Goal: Check status: Check status

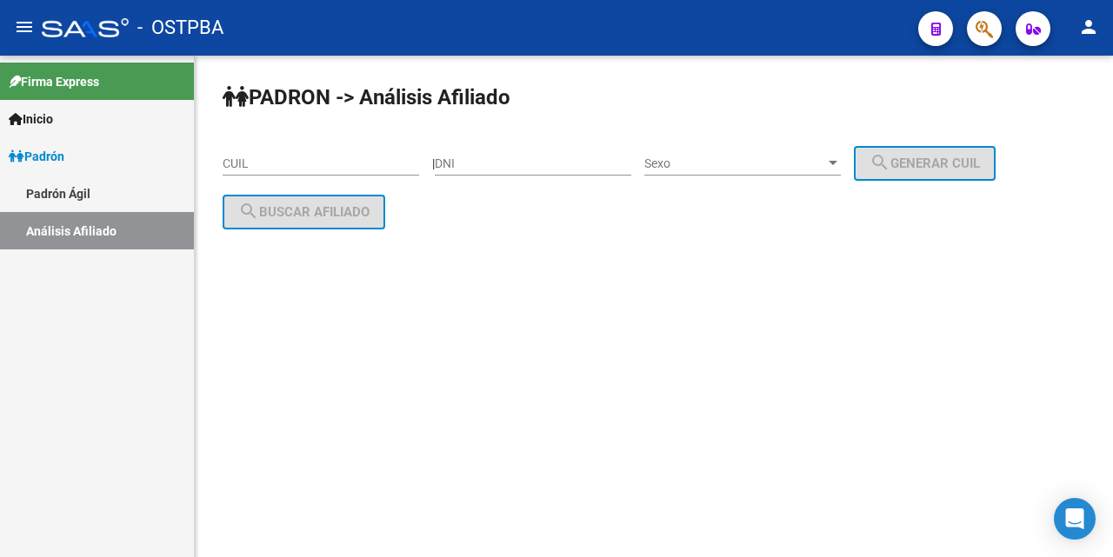
click at [453, 165] on input "DNI" at bounding box center [533, 164] width 197 height 15
type input "20666169"
click at [841, 160] on div at bounding box center [833, 164] width 16 height 14
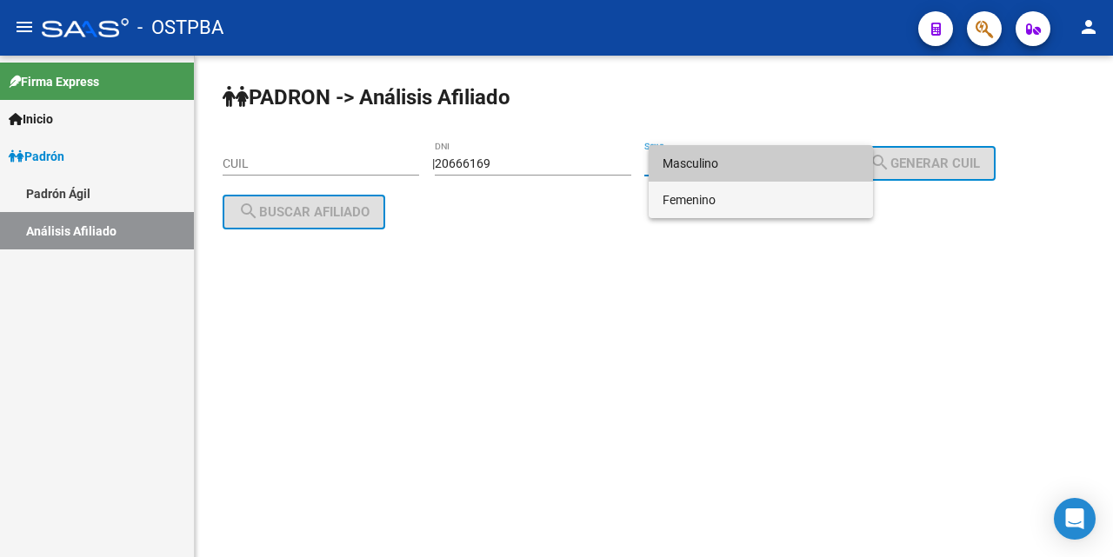
click at [733, 197] on span "Femenino" at bounding box center [761, 200] width 197 height 37
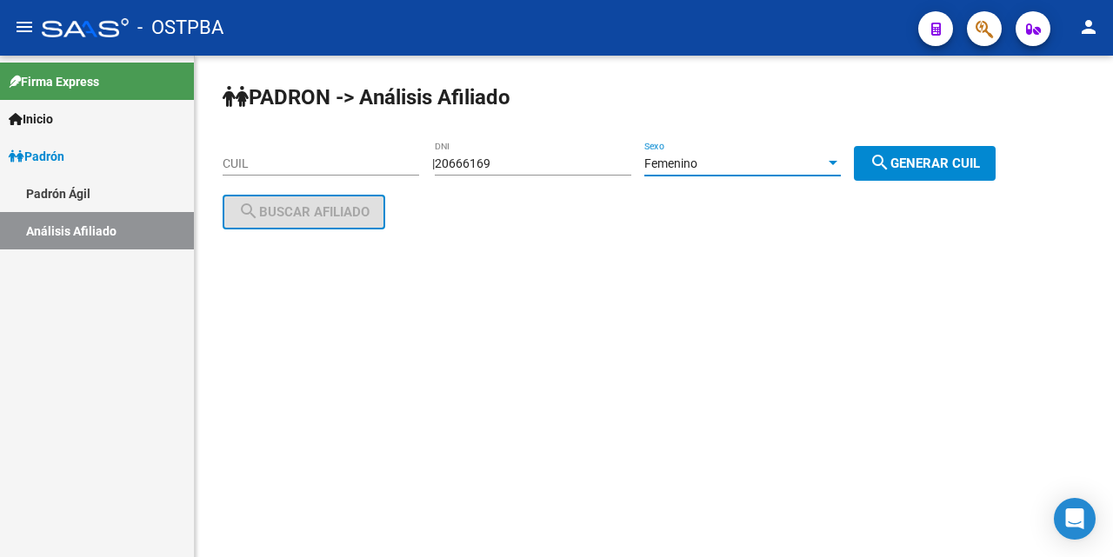
click at [931, 159] on span "search Generar CUIL" at bounding box center [925, 164] width 110 height 16
type input "27-20666169-6"
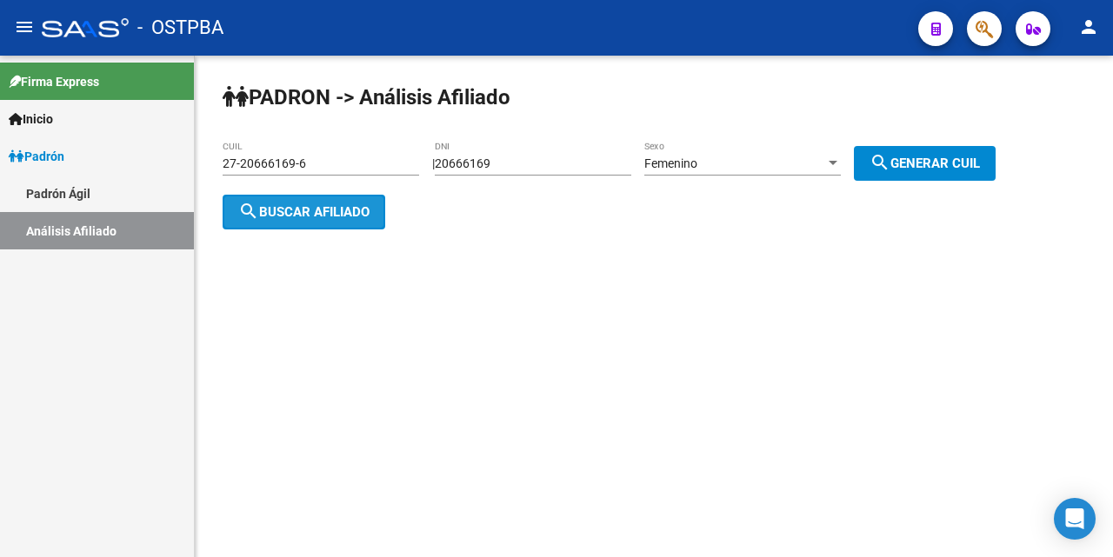
click at [316, 212] on span "search Buscar afiliado" at bounding box center [303, 212] width 131 height 16
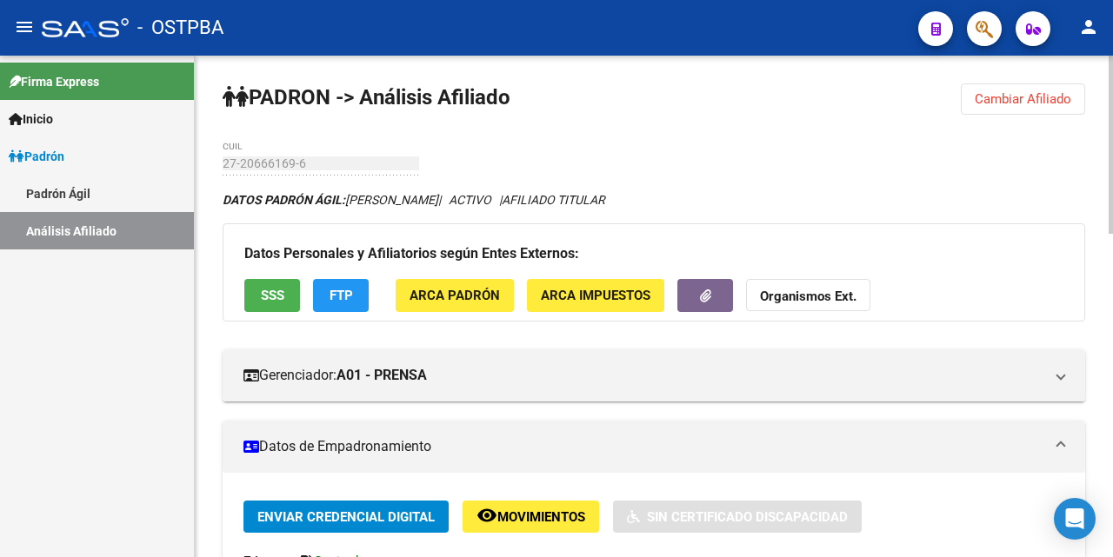
click at [258, 295] on button "SSS" at bounding box center [272, 295] width 56 height 32
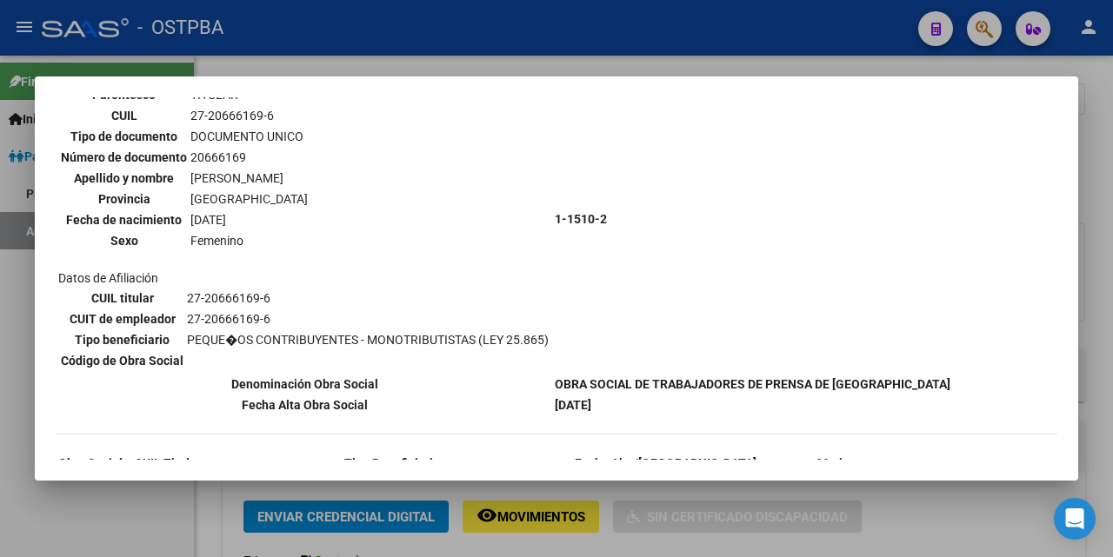
scroll to position [234, 0]
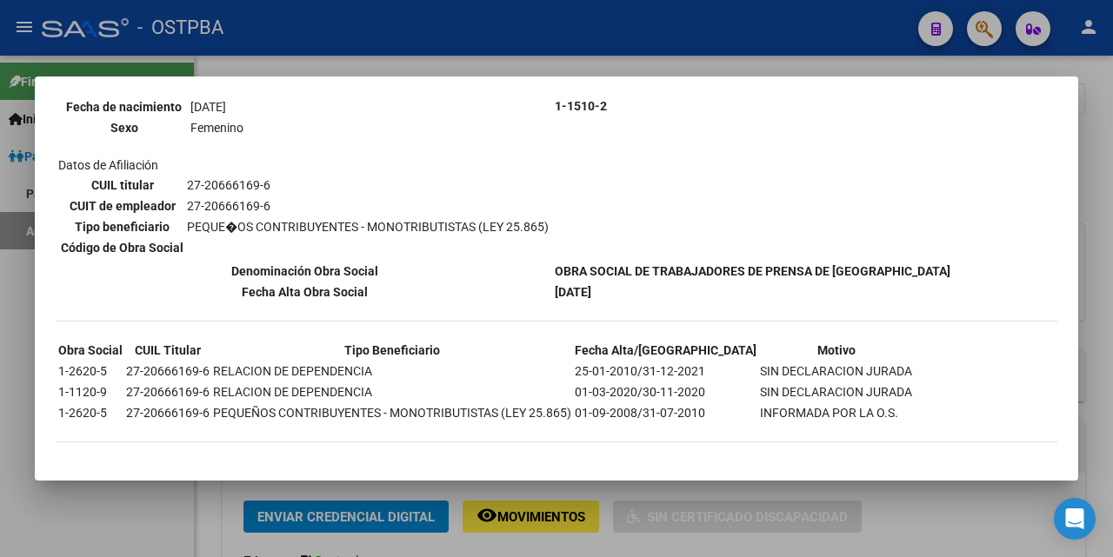
click at [1097, 136] on div at bounding box center [556, 278] width 1113 height 557
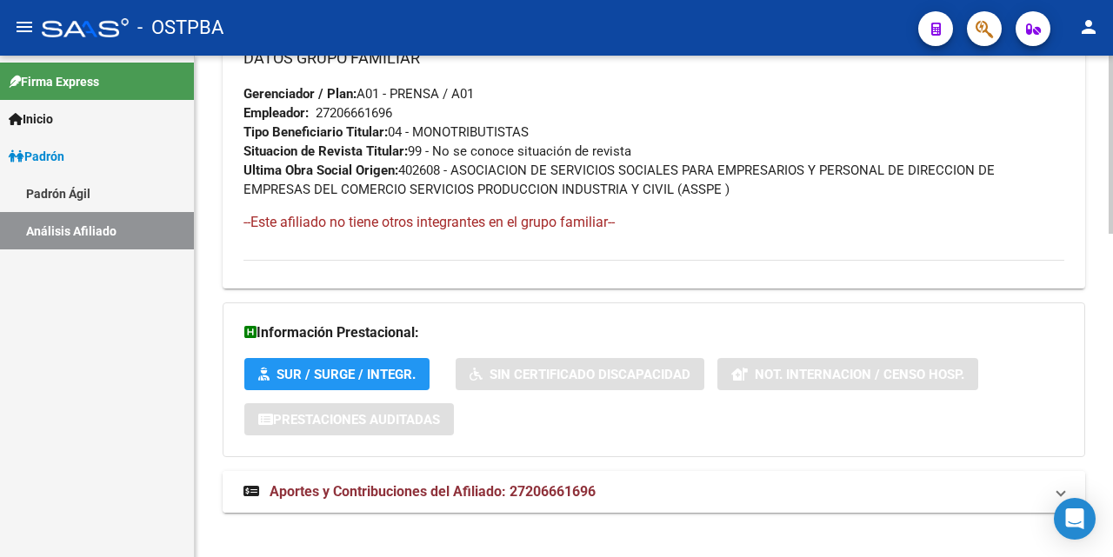
scroll to position [910, 0]
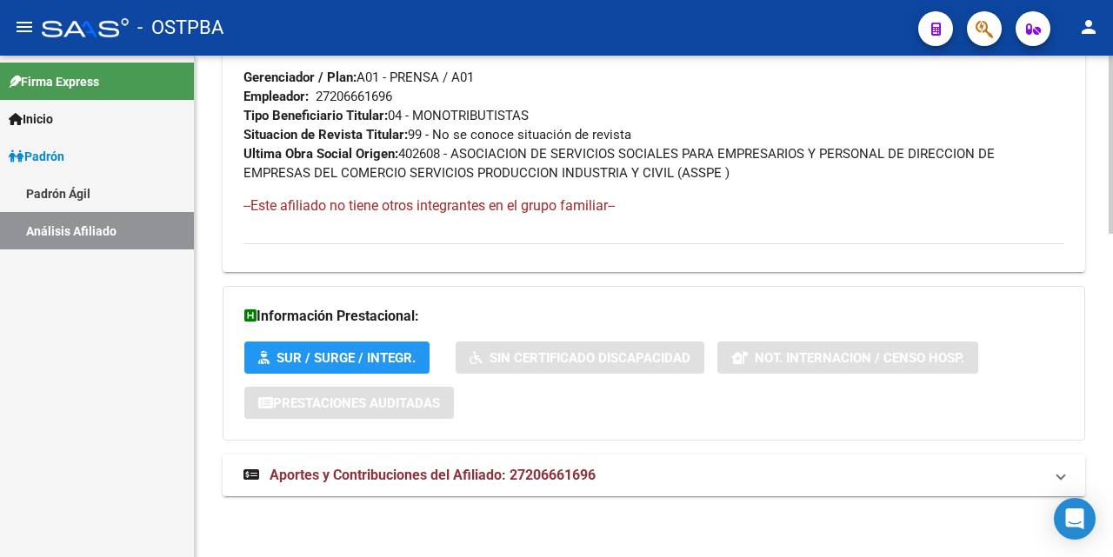
click at [442, 463] on mat-expansion-panel-header "Aportes y Contribuciones del Afiliado: 27206661696" at bounding box center [654, 476] width 863 height 42
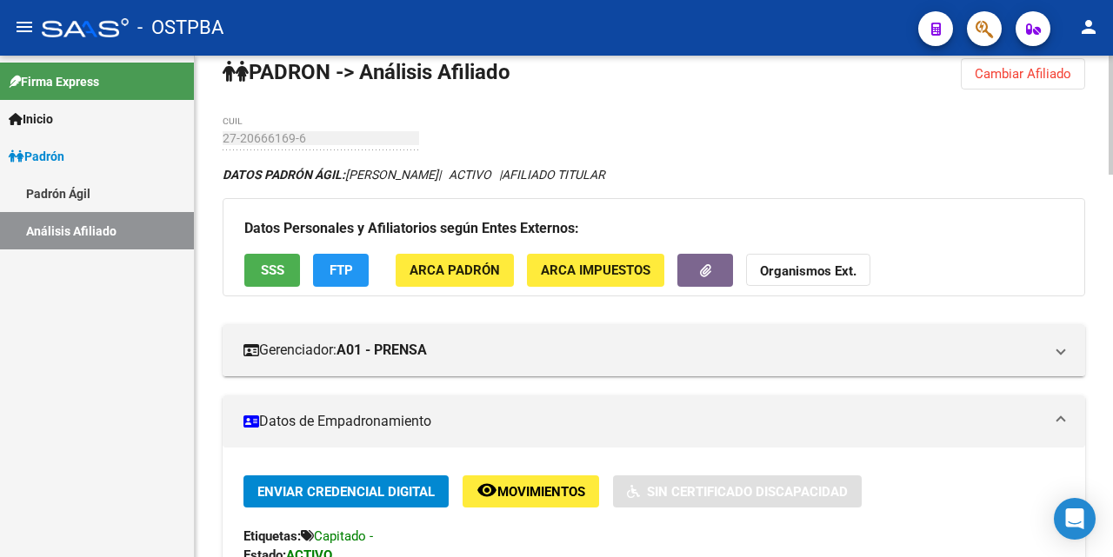
scroll to position [0, 0]
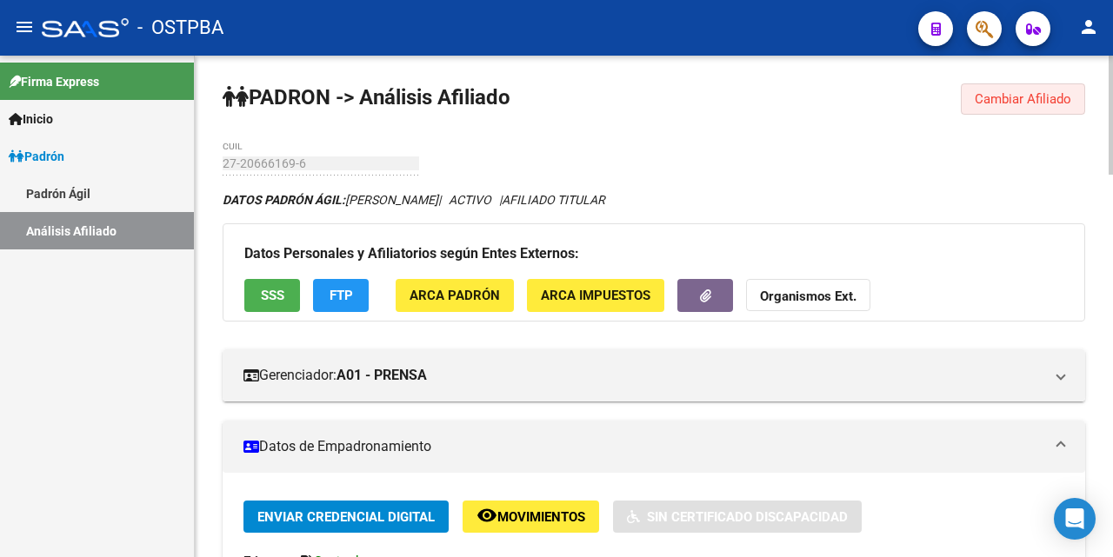
click at [1010, 95] on span "Cambiar Afiliado" at bounding box center [1023, 99] width 97 height 16
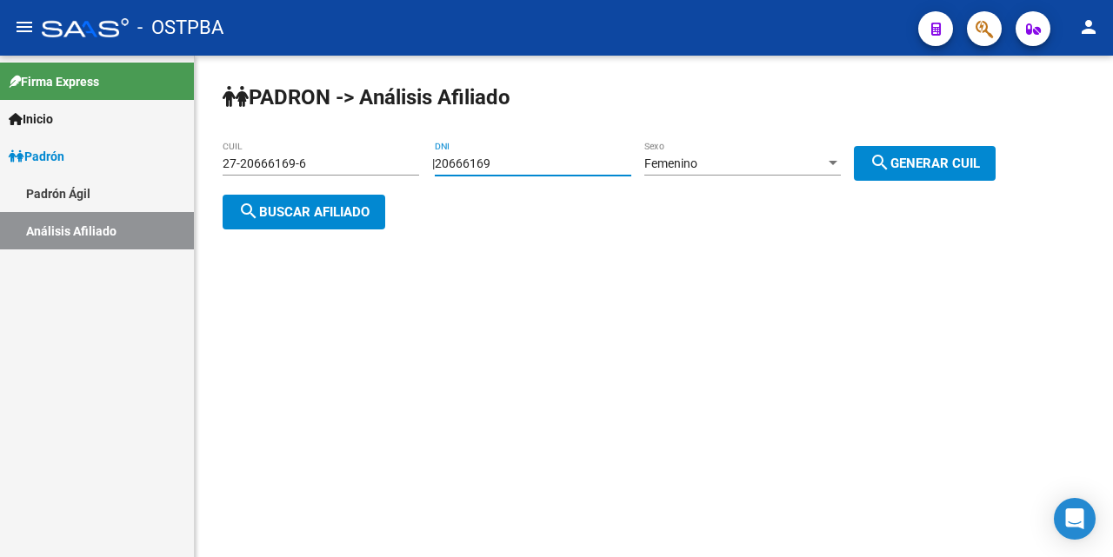
click at [590, 157] on input "20666169" at bounding box center [533, 164] width 197 height 15
type input "2"
click at [345, 165] on input "27-20666169-6" at bounding box center [321, 164] width 197 height 15
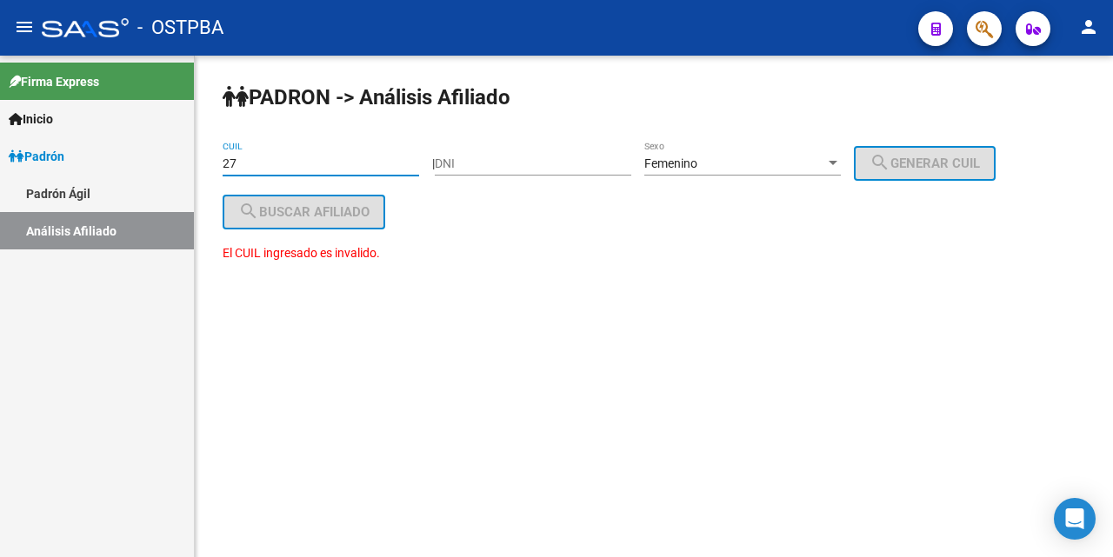
type input "2"
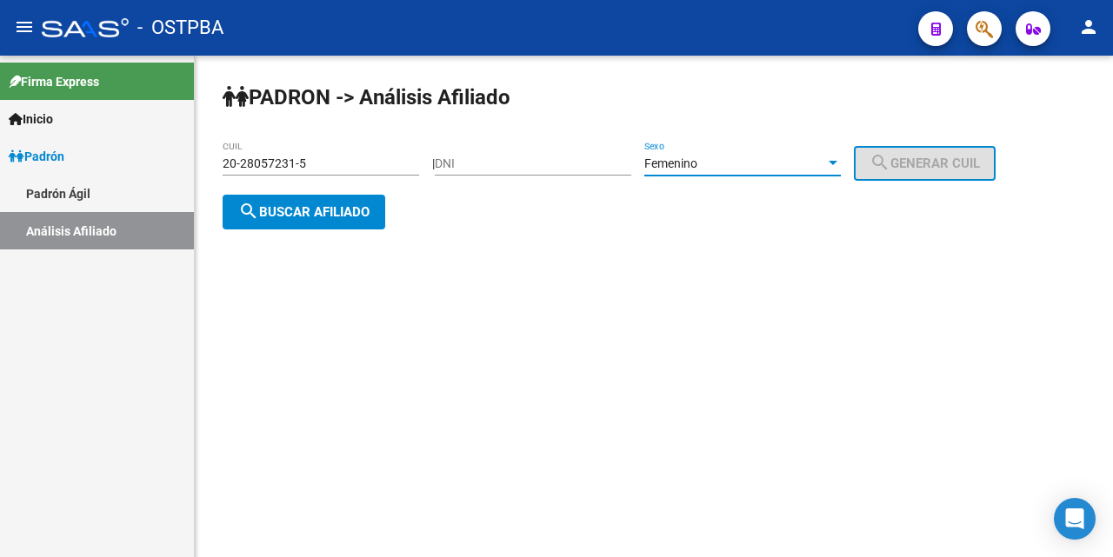
click at [837, 164] on div at bounding box center [833, 163] width 9 height 4
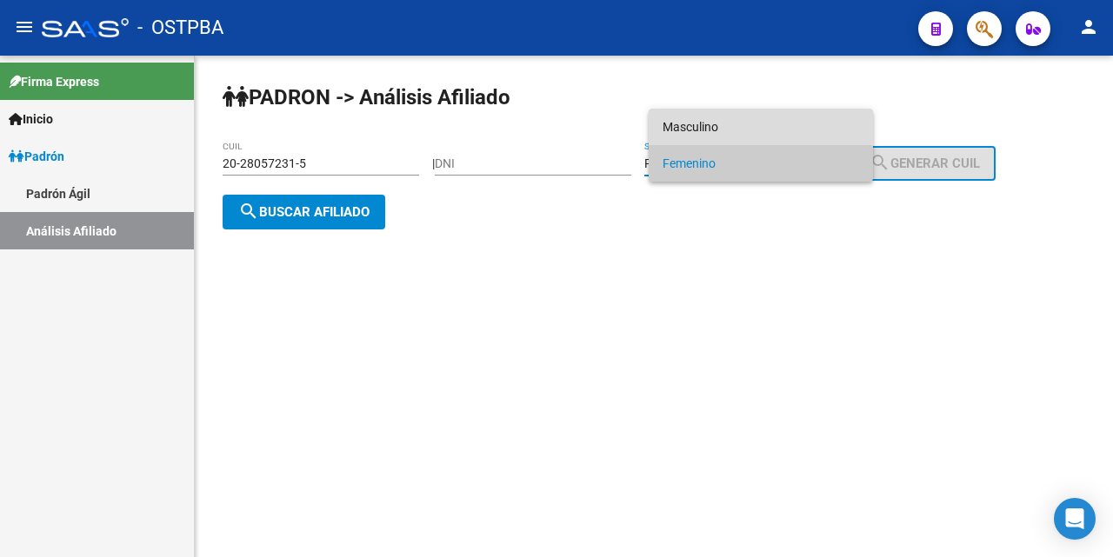
click at [758, 116] on span "Masculino" at bounding box center [761, 127] width 197 height 37
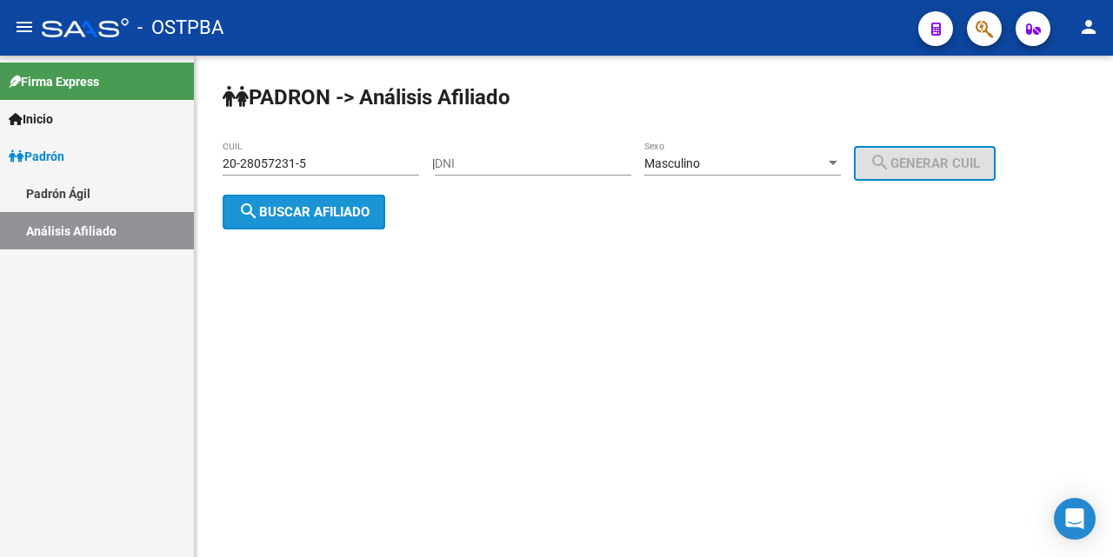
click at [339, 211] on span "search Buscar afiliado" at bounding box center [303, 212] width 131 height 16
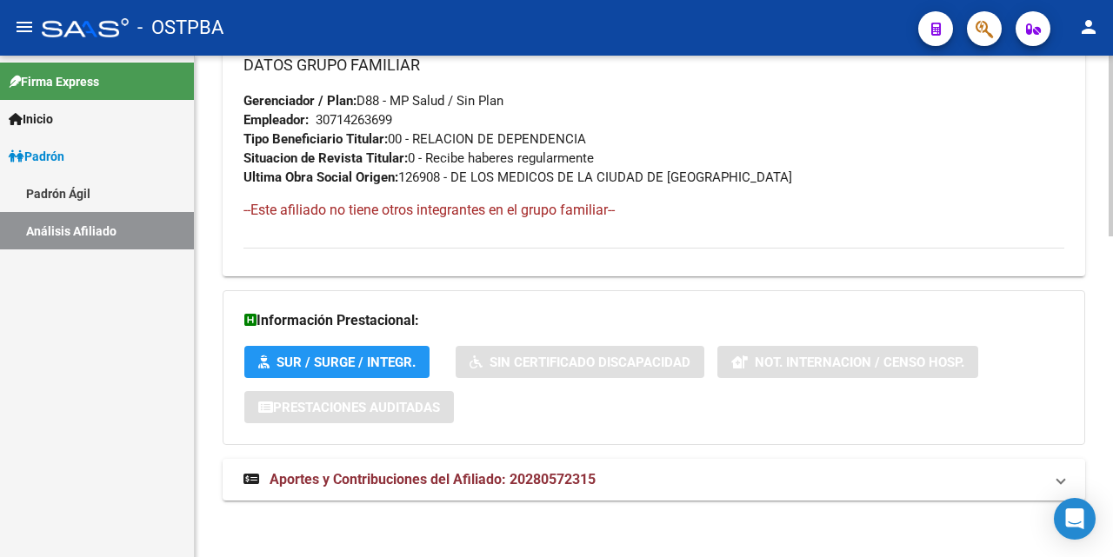
scroll to position [891, 0]
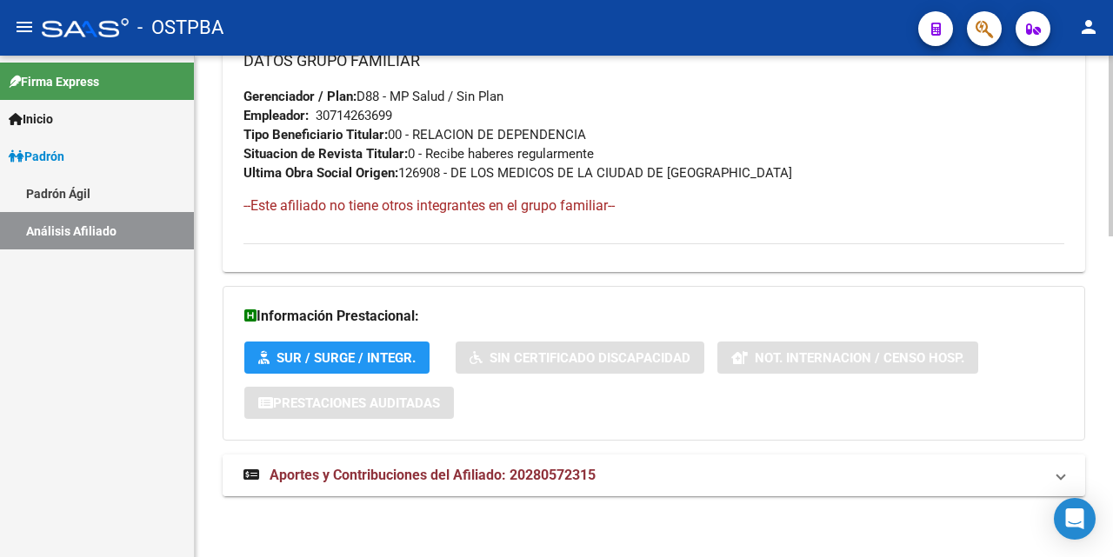
click at [480, 473] on span "Aportes y Contribuciones del Afiliado: 20280572315" at bounding box center [433, 475] width 326 height 17
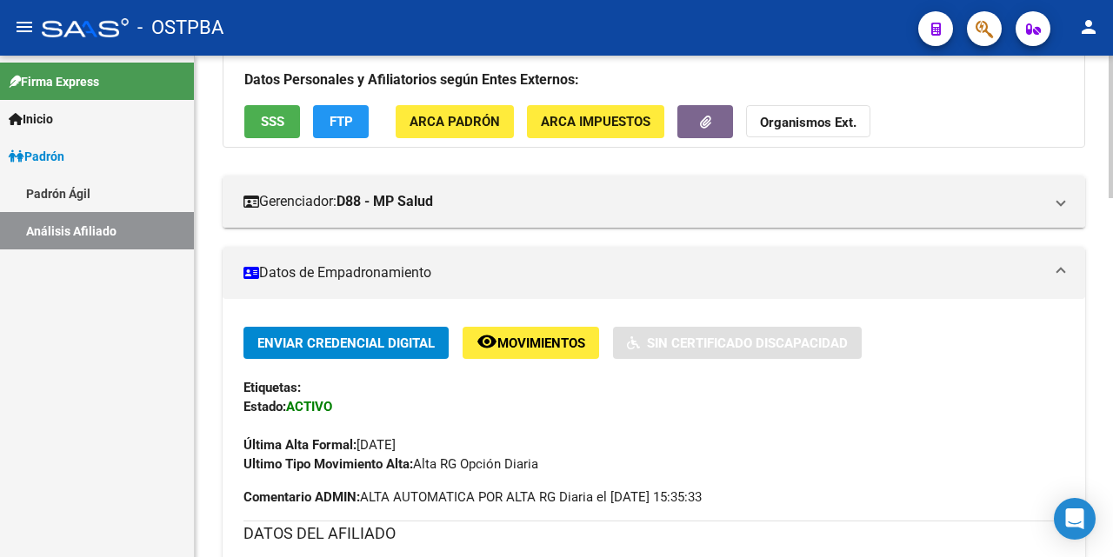
scroll to position [261, 0]
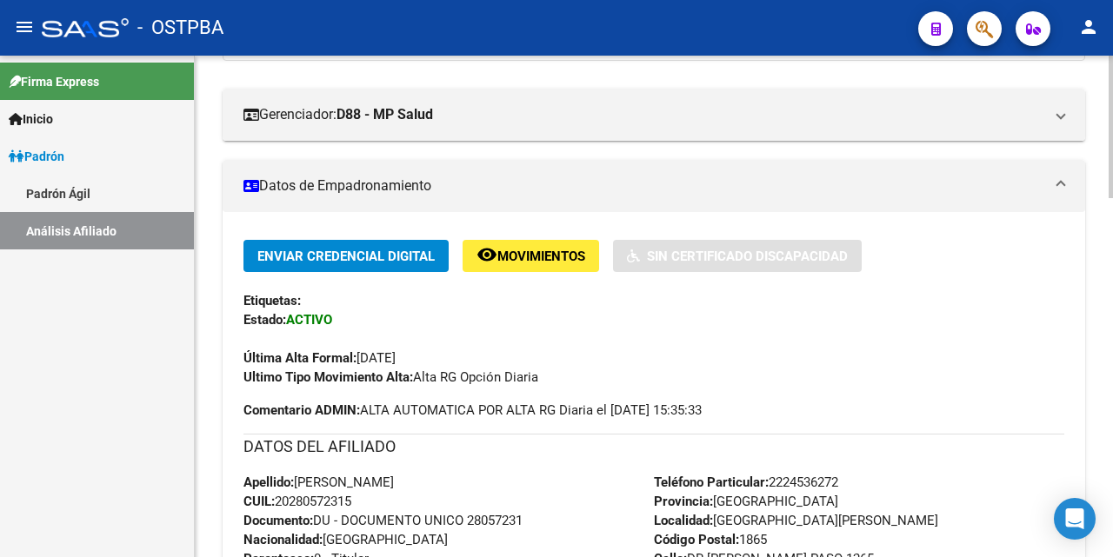
click at [881, 335] on div "Última Alta Formal: [DATE]" at bounding box center [653, 349] width 821 height 38
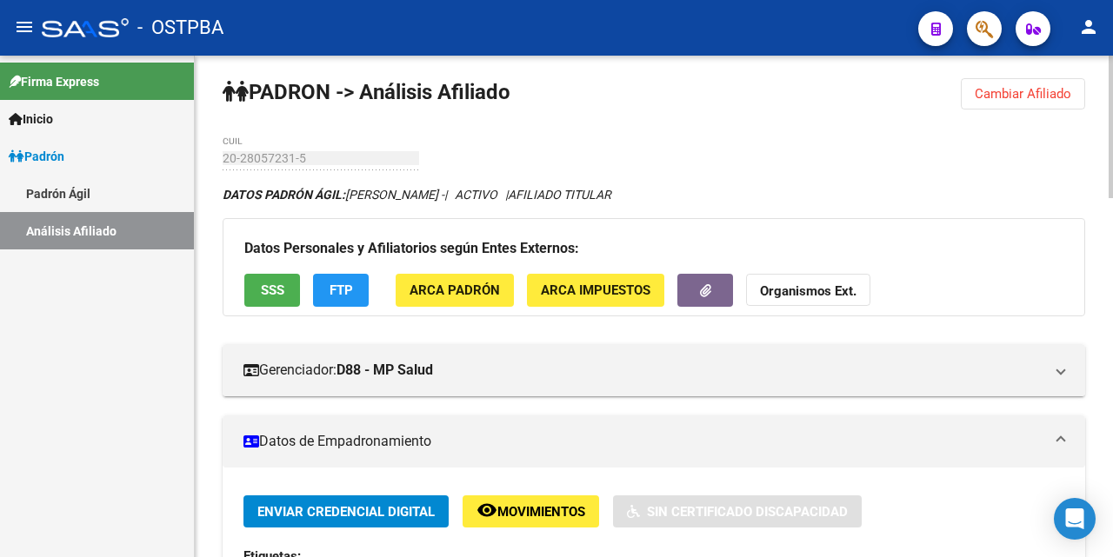
scroll to position [0, 0]
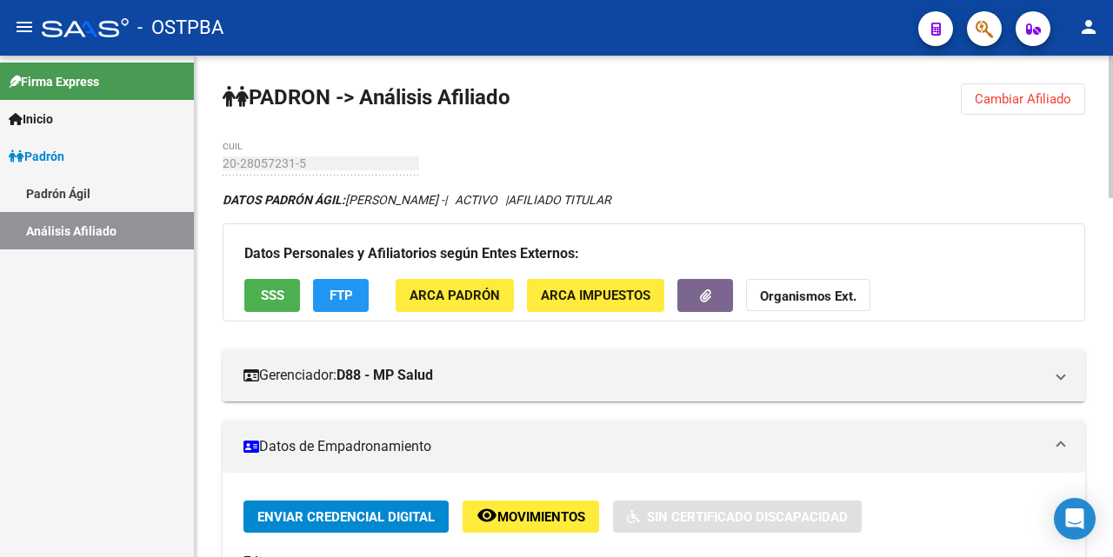
drag, startPoint x: 1023, startPoint y: 101, endPoint x: 1008, endPoint y: 111, distance: 18.8
click at [1023, 92] on span "Cambiar Afiliado" at bounding box center [1023, 99] width 97 height 16
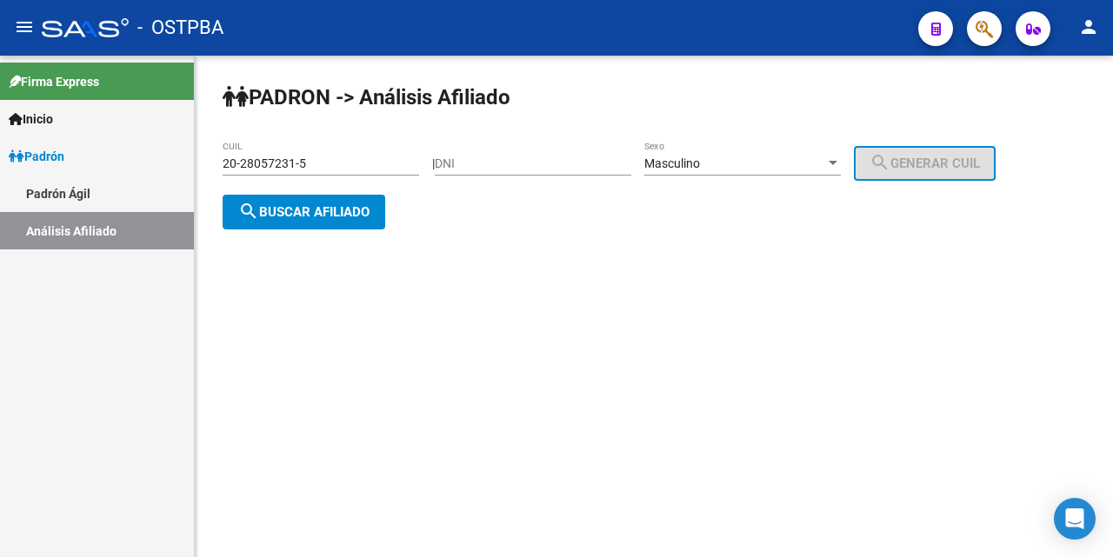
click at [383, 157] on input "20-28057231-5" at bounding box center [321, 164] width 197 height 15
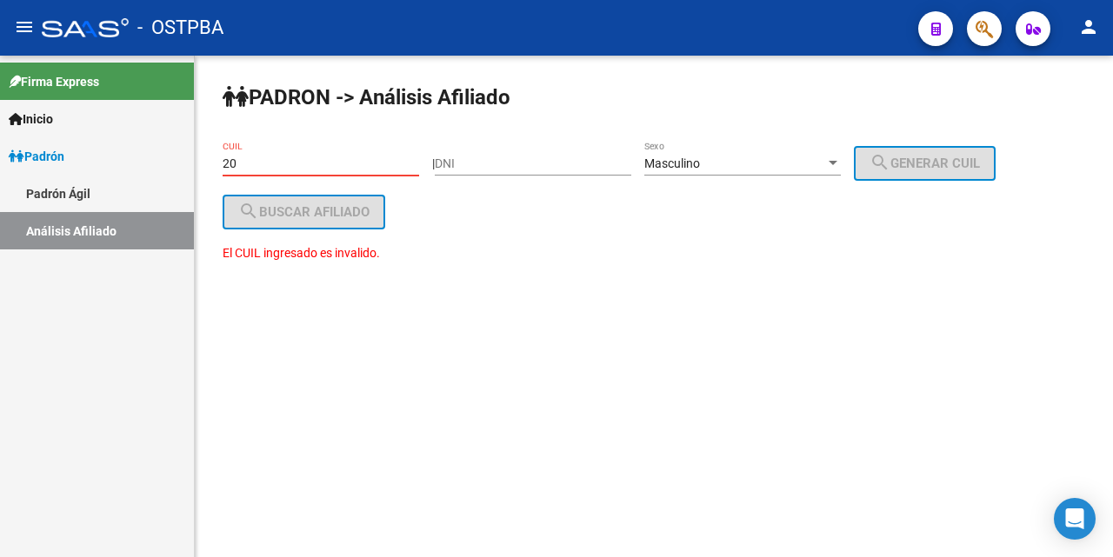
type input "2"
drag, startPoint x: 455, startPoint y: 167, endPoint x: 464, endPoint y: 167, distance: 9.6
click at [462, 167] on input "DNI" at bounding box center [533, 164] width 197 height 15
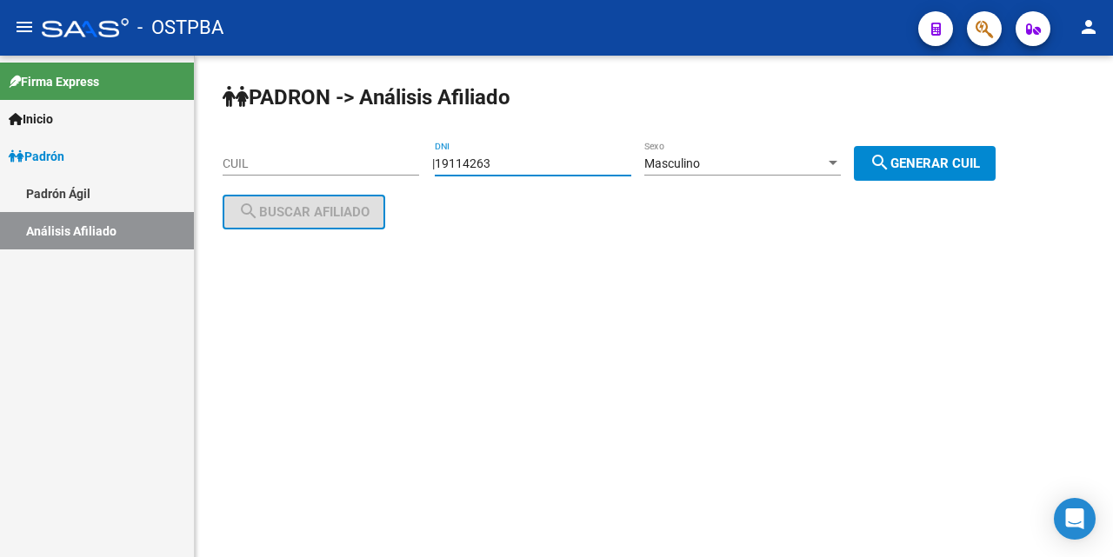
type input "19114263"
click at [963, 163] on span "search Generar CUIL" at bounding box center [925, 164] width 110 height 16
type input "20-19114263-3"
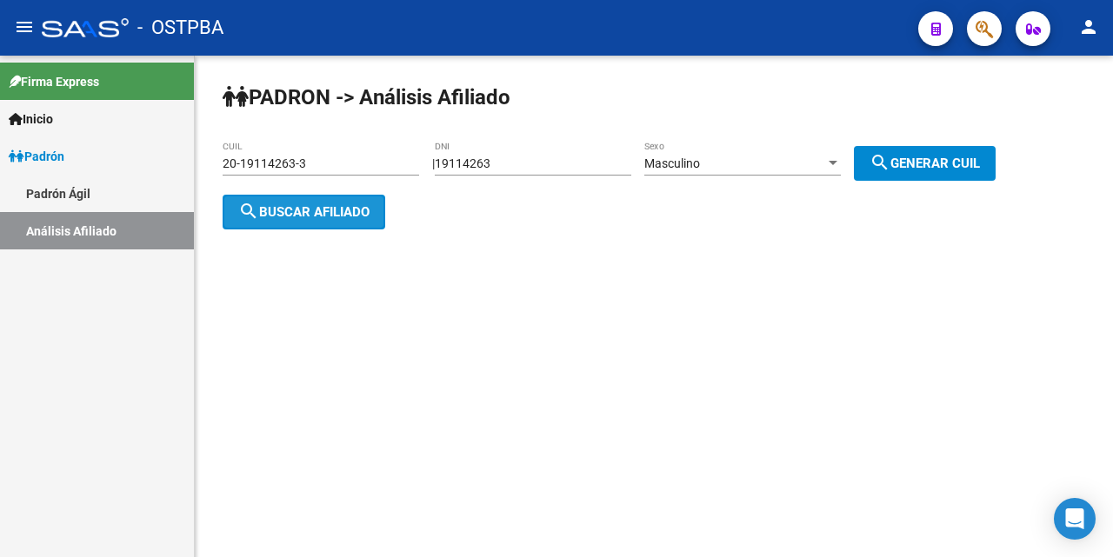
click at [315, 219] on button "search Buscar afiliado" at bounding box center [304, 212] width 163 height 35
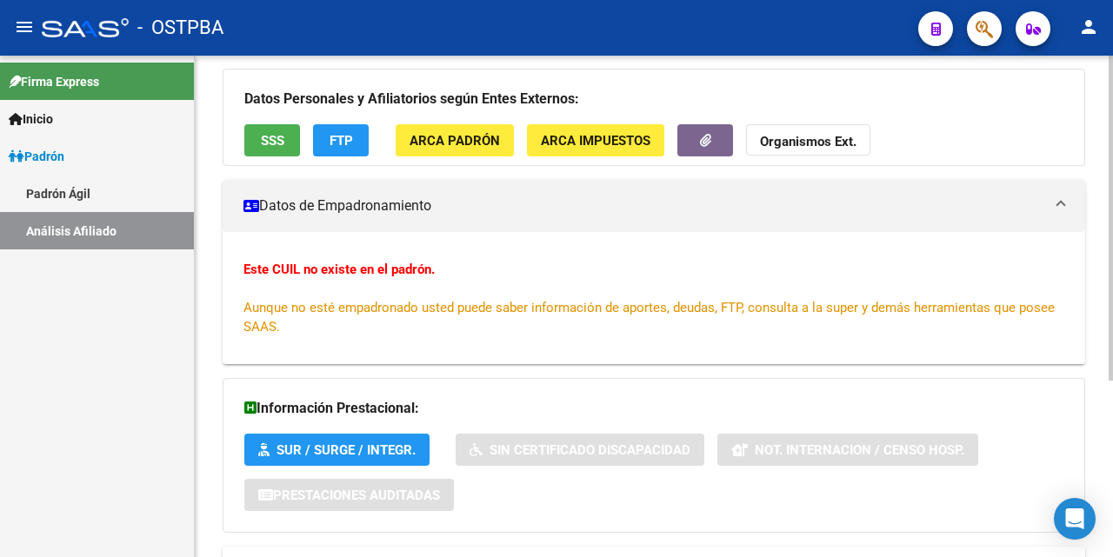
scroll to position [271, 0]
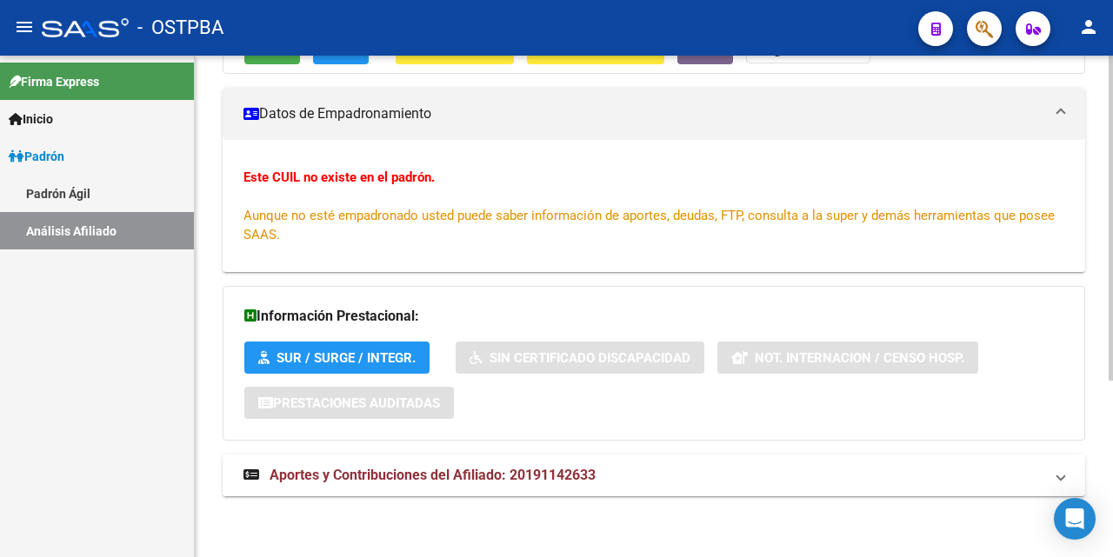
click at [471, 476] on span "Aportes y Contribuciones del Afiliado: 20191142633" at bounding box center [433, 475] width 326 height 17
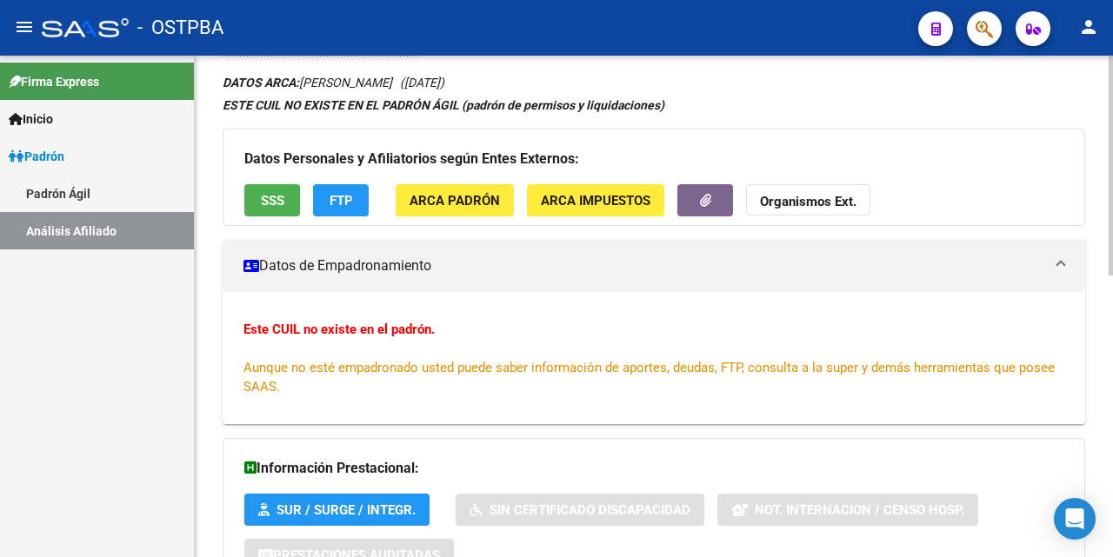
scroll to position [0, 0]
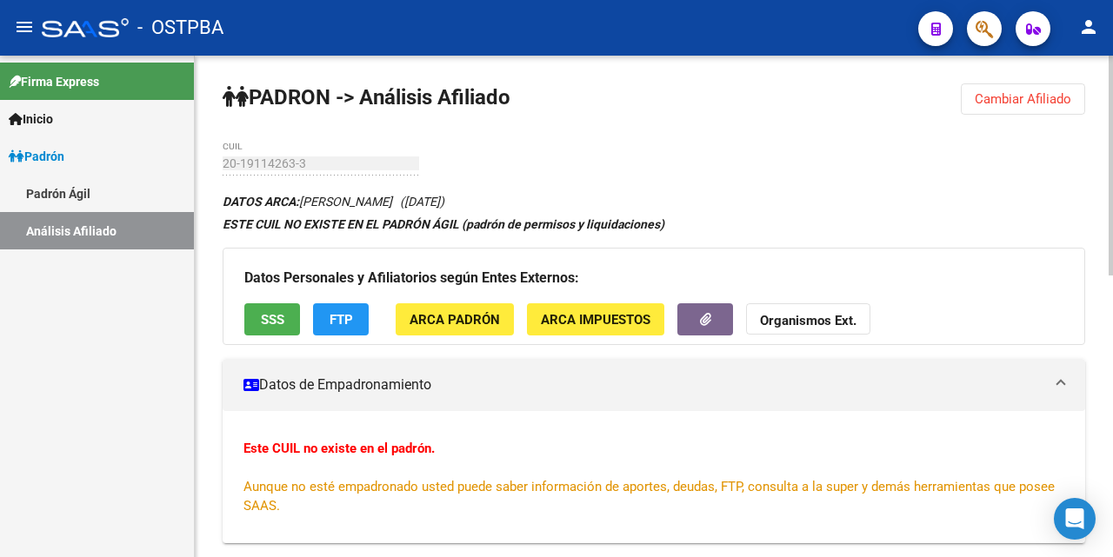
click at [265, 318] on span "SSS" at bounding box center [272, 320] width 23 height 16
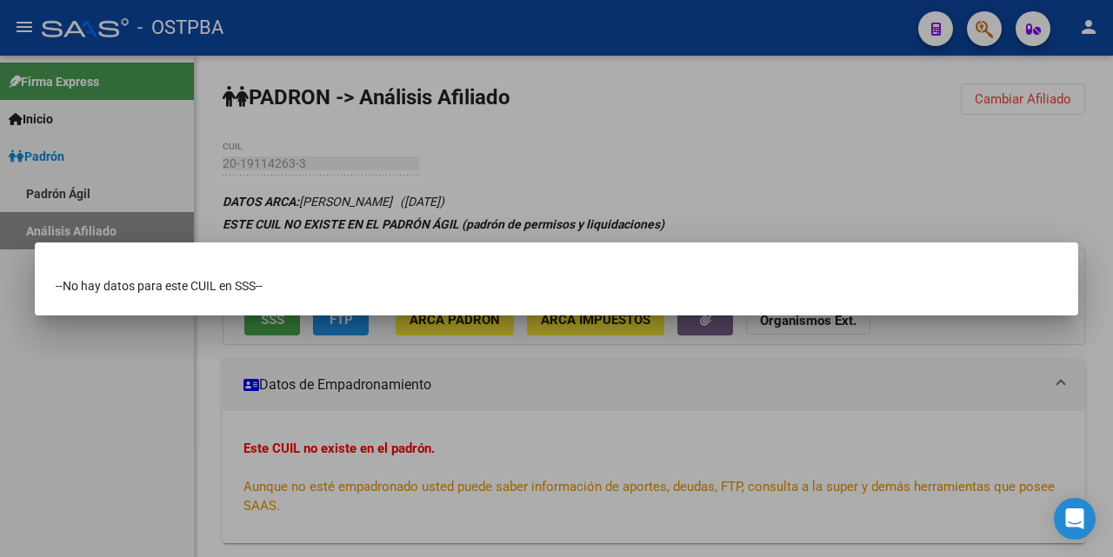
click at [691, 144] on div at bounding box center [556, 278] width 1113 height 557
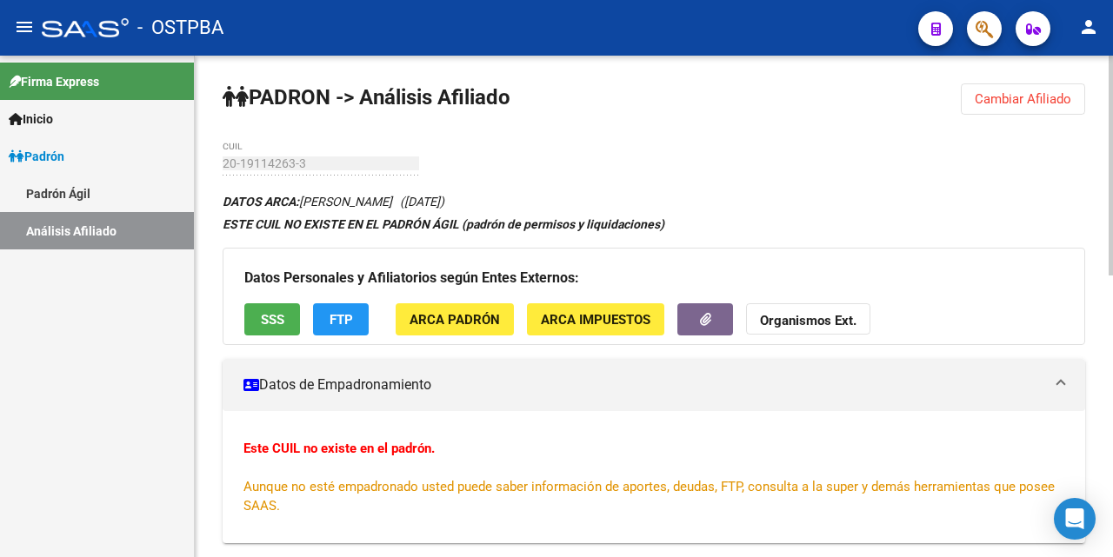
click at [330, 322] on span "FTP" at bounding box center [341, 320] width 23 height 16
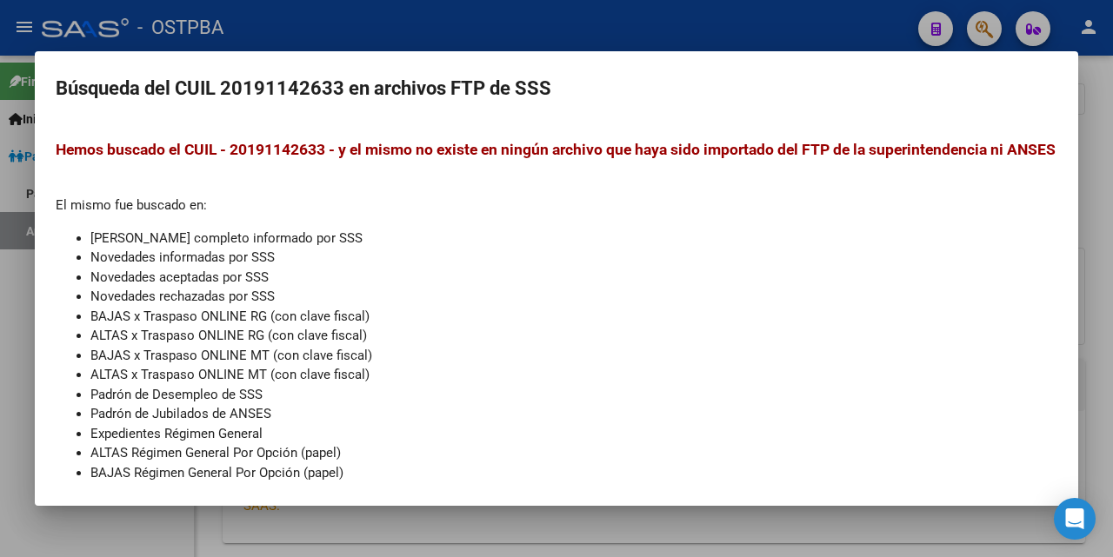
click at [650, 22] on div at bounding box center [556, 278] width 1113 height 557
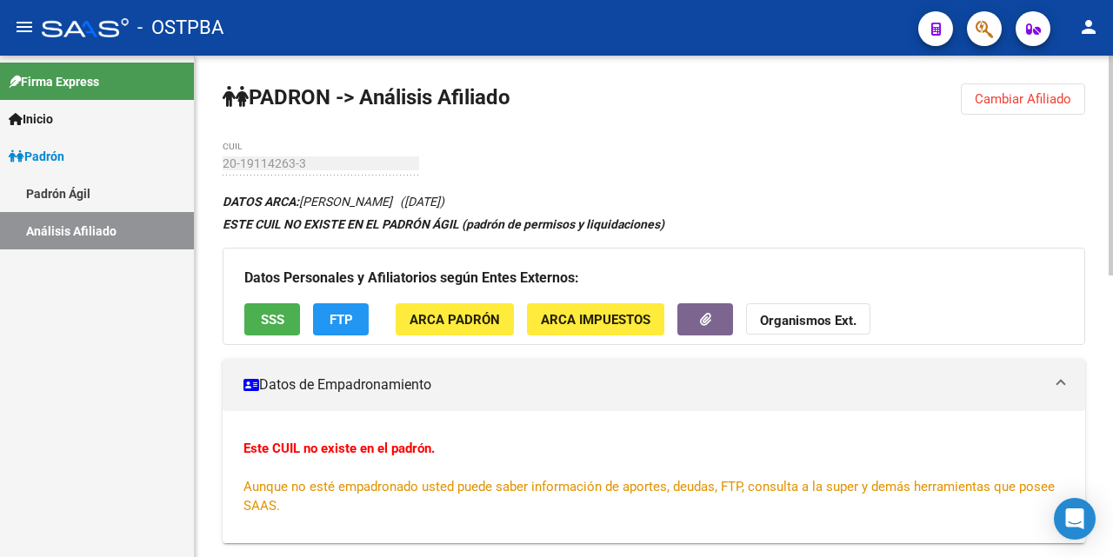
click at [465, 322] on span "ARCA Padrón" at bounding box center [455, 320] width 90 height 16
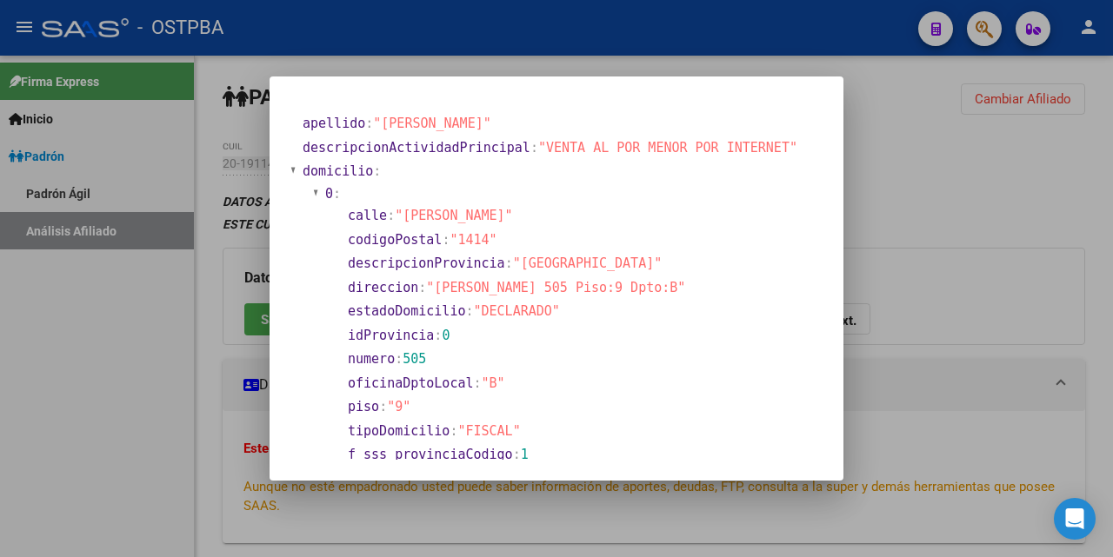
click at [717, 66] on div at bounding box center [556, 278] width 1113 height 557
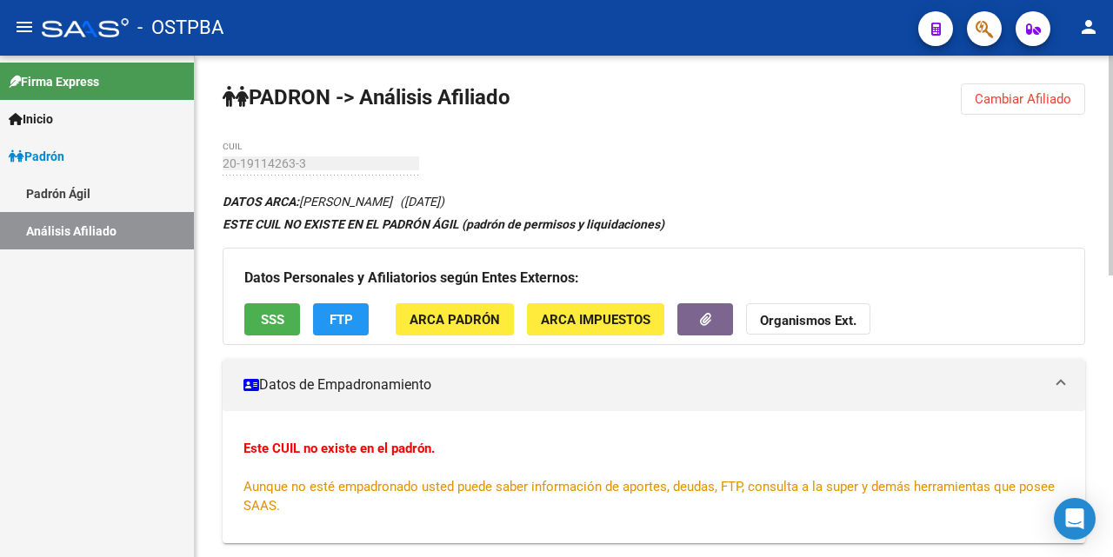
click at [473, 317] on span "ARCA Padrón" at bounding box center [455, 320] width 90 height 16
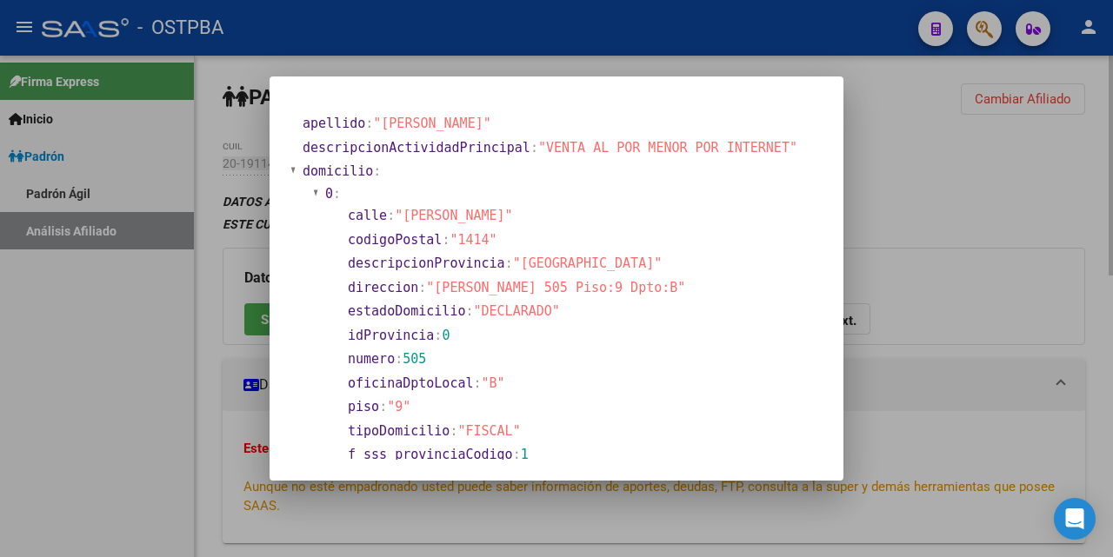
click at [690, 71] on div at bounding box center [556, 278] width 1113 height 557
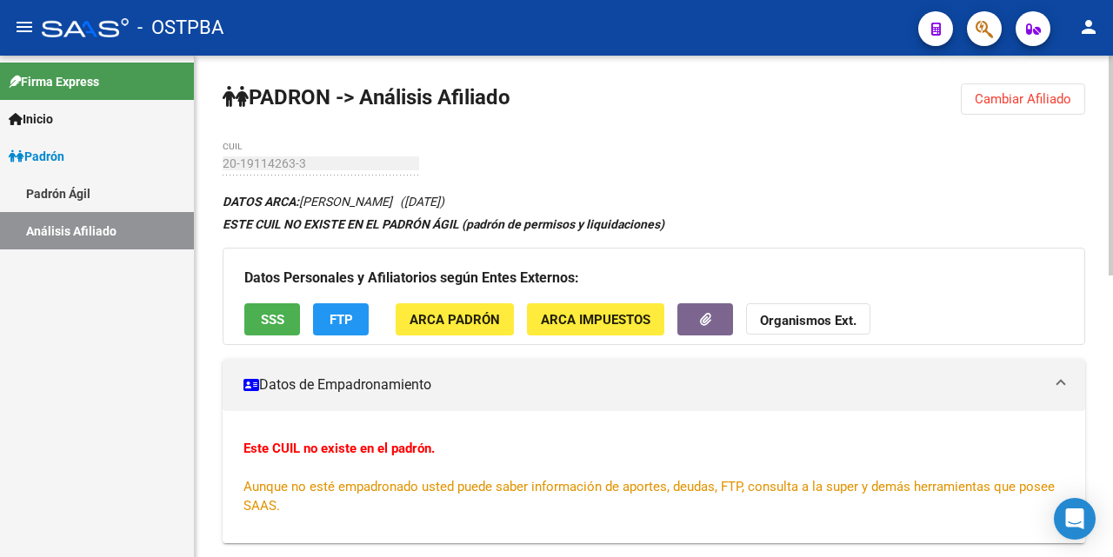
click at [581, 316] on span "ARCA Impuestos" at bounding box center [596, 320] width 110 height 16
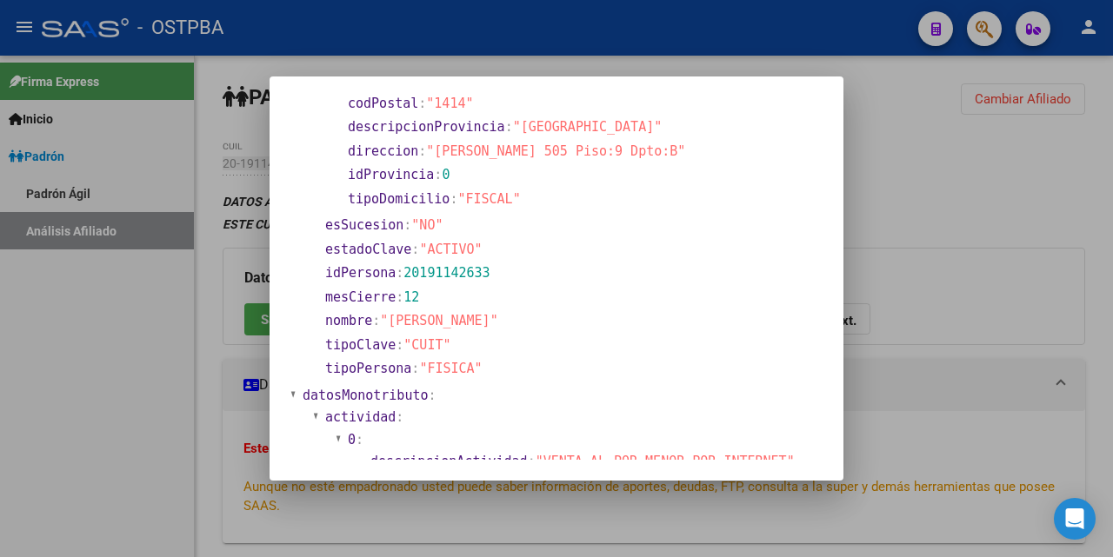
scroll to position [87, 0]
click at [618, 67] on div at bounding box center [556, 278] width 1113 height 557
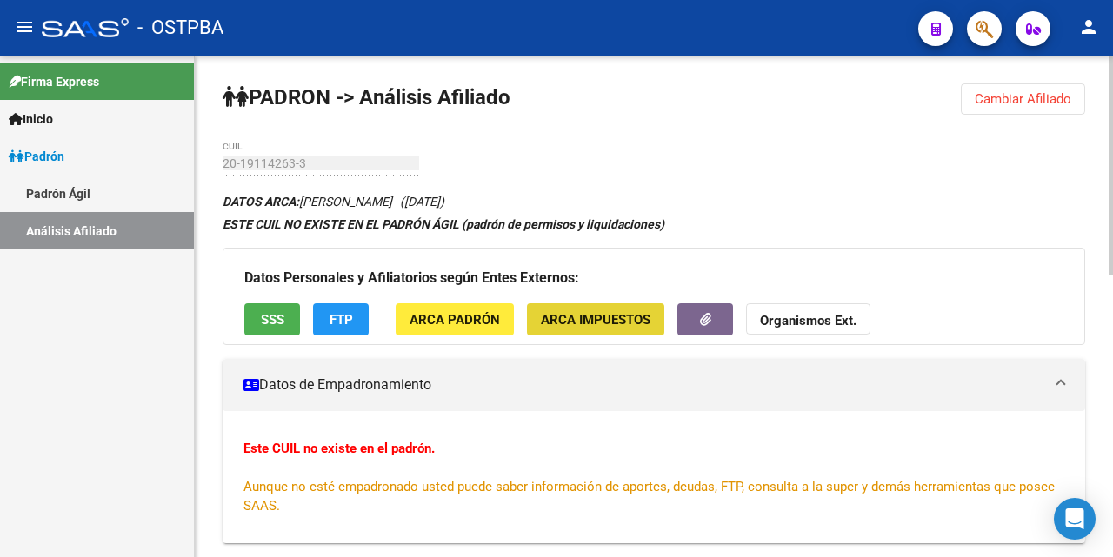
click at [583, 321] on span "ARCA Impuestos" at bounding box center [596, 320] width 110 height 16
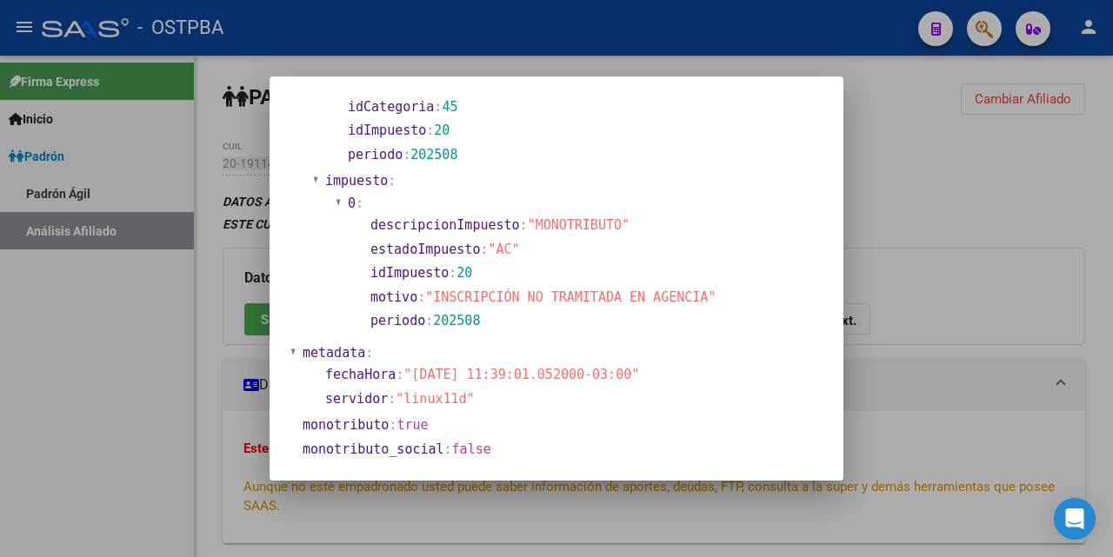
scroll to position [905, 0]
click at [698, 65] on div at bounding box center [556, 278] width 1113 height 557
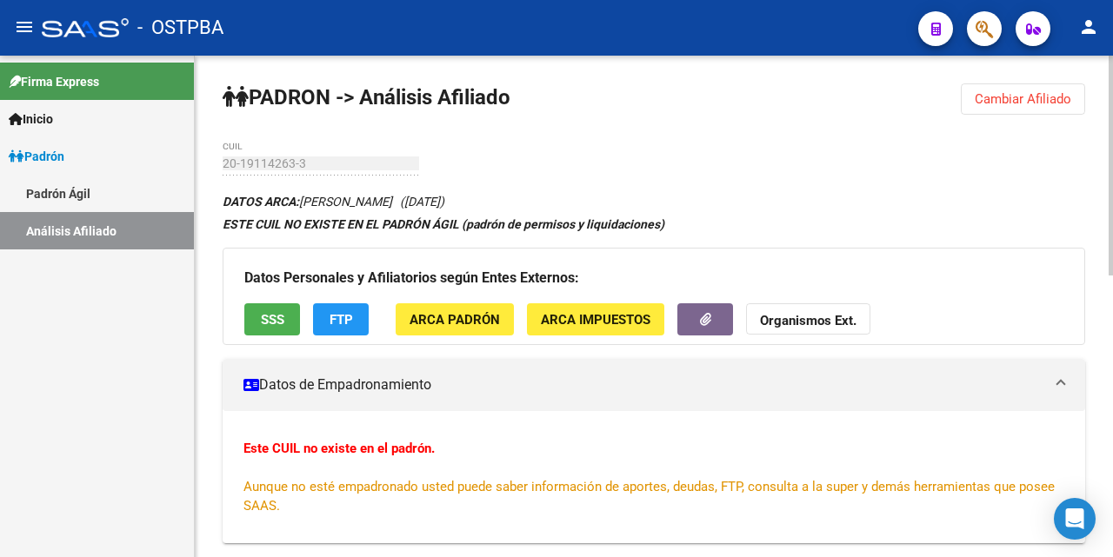
click at [1004, 101] on span "Cambiar Afiliado" at bounding box center [1023, 99] width 97 height 16
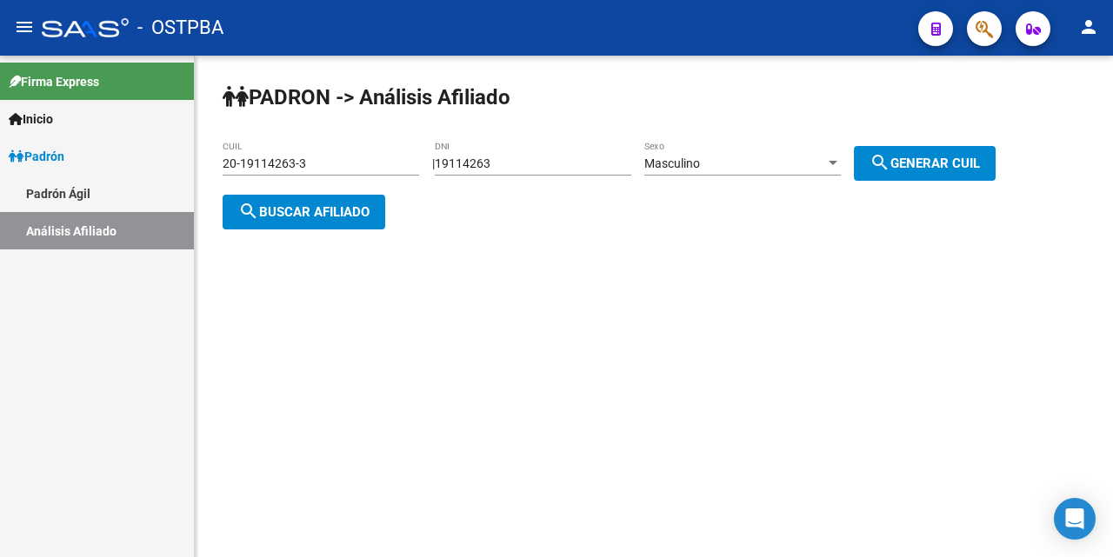
click at [618, 161] on input "19114263" at bounding box center [533, 164] width 197 height 15
type input "1"
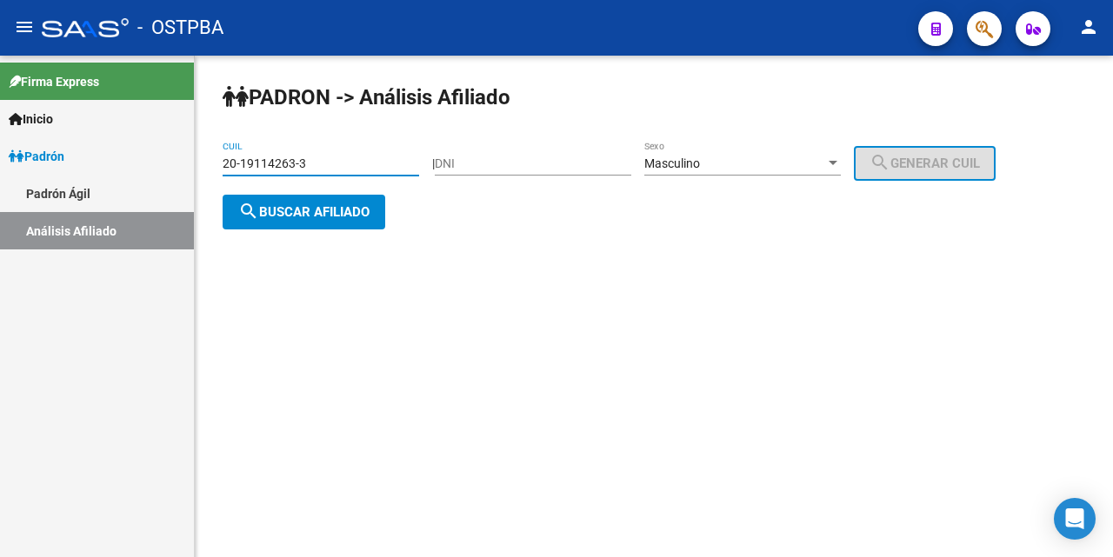
click at [317, 160] on input "20-19114263-3" at bounding box center [321, 164] width 197 height 15
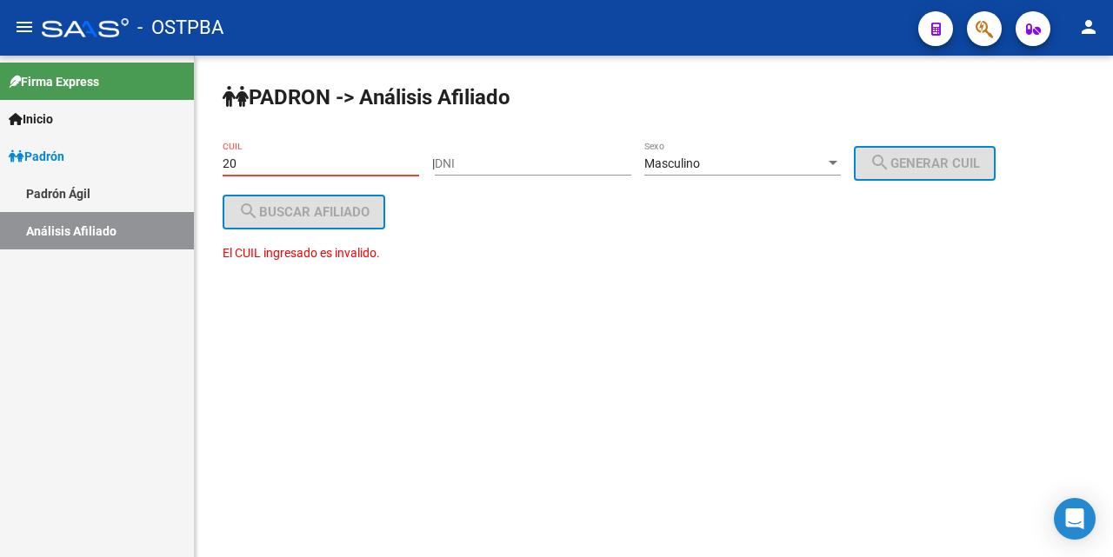
type input "2"
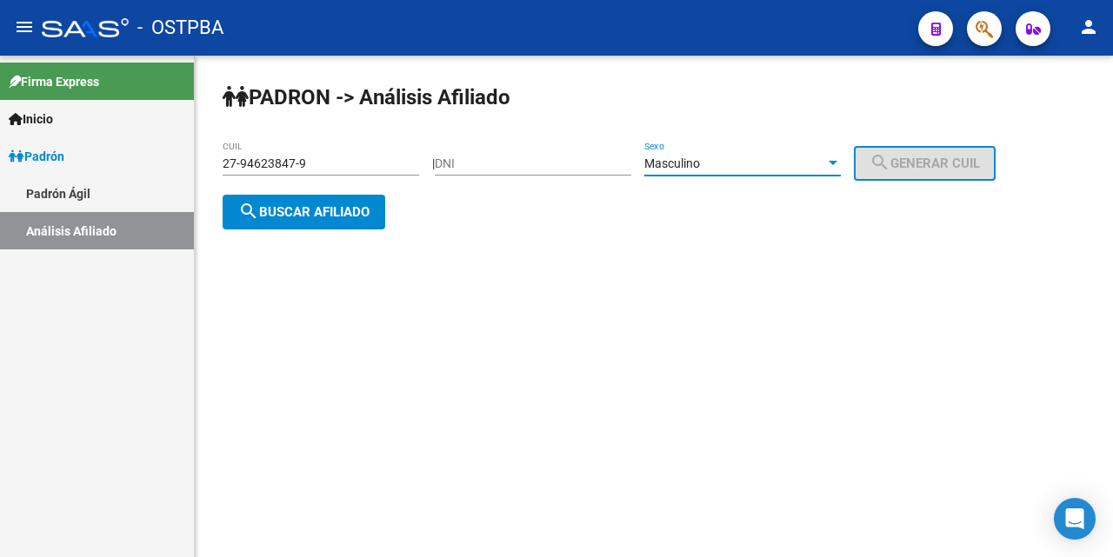
click at [841, 157] on div at bounding box center [833, 164] width 16 height 14
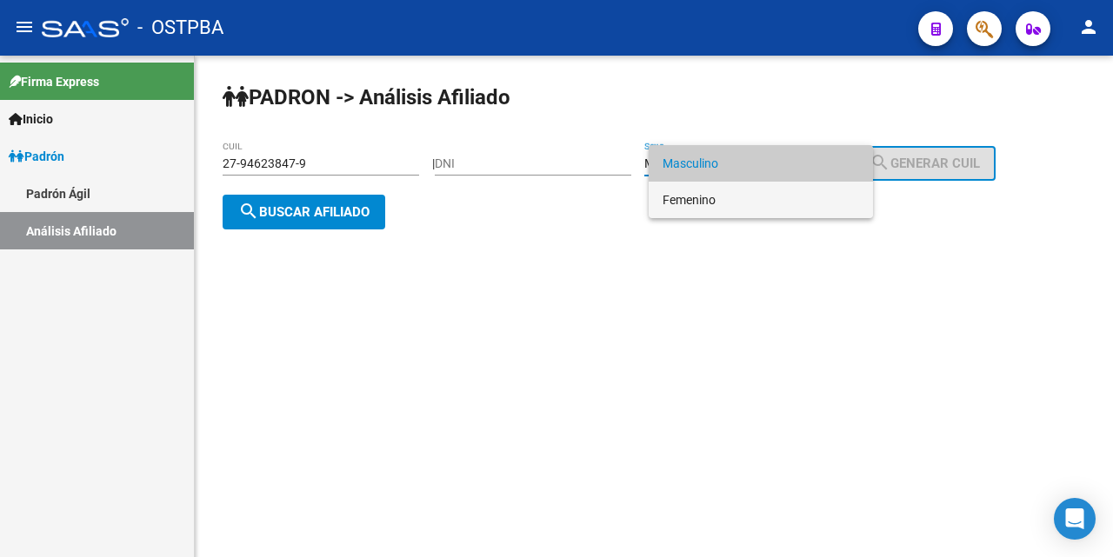
click at [738, 201] on span "Femenino" at bounding box center [761, 200] width 197 height 37
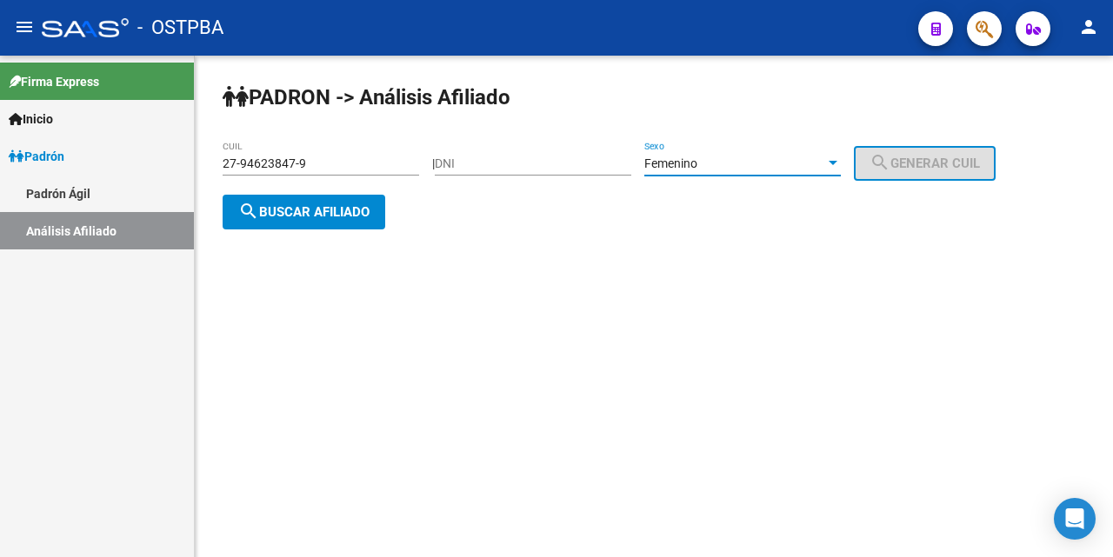
click at [285, 207] on span "search Buscar afiliado" at bounding box center [303, 212] width 131 height 16
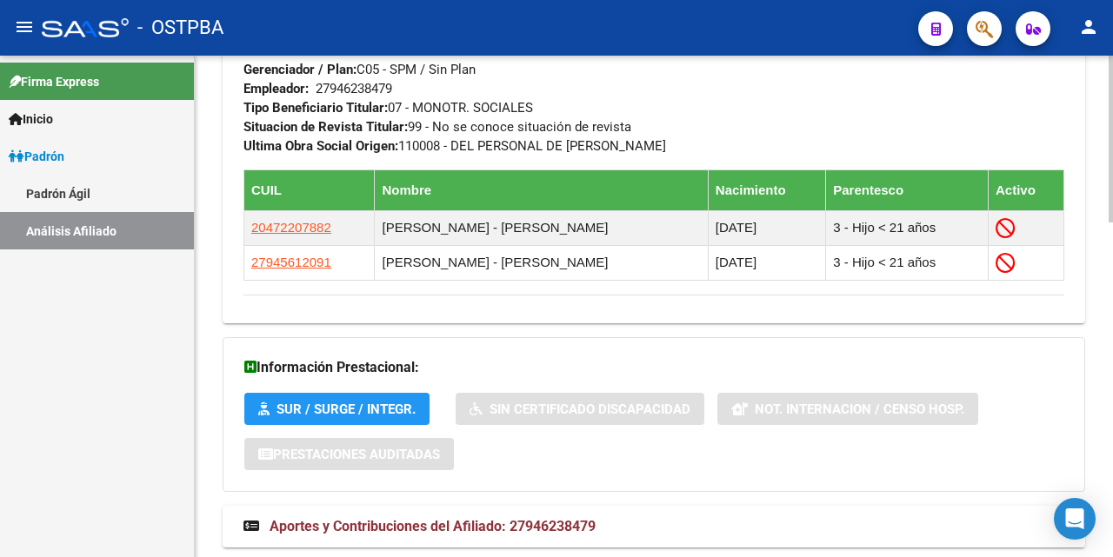
scroll to position [1008, 0]
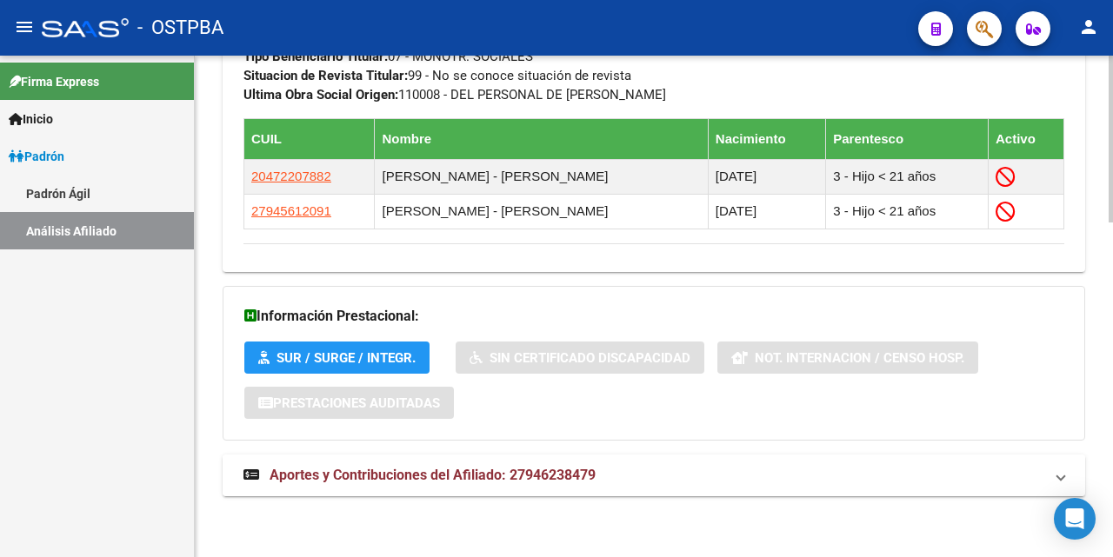
click at [465, 477] on span "Aportes y Contribuciones del Afiliado: 27946238479" at bounding box center [433, 475] width 326 height 17
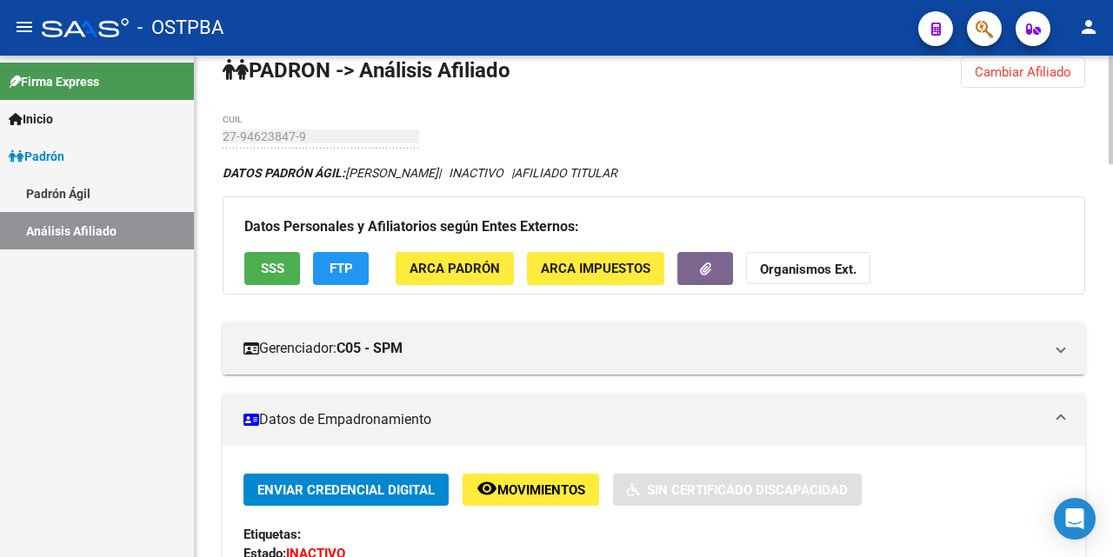
scroll to position [0, 0]
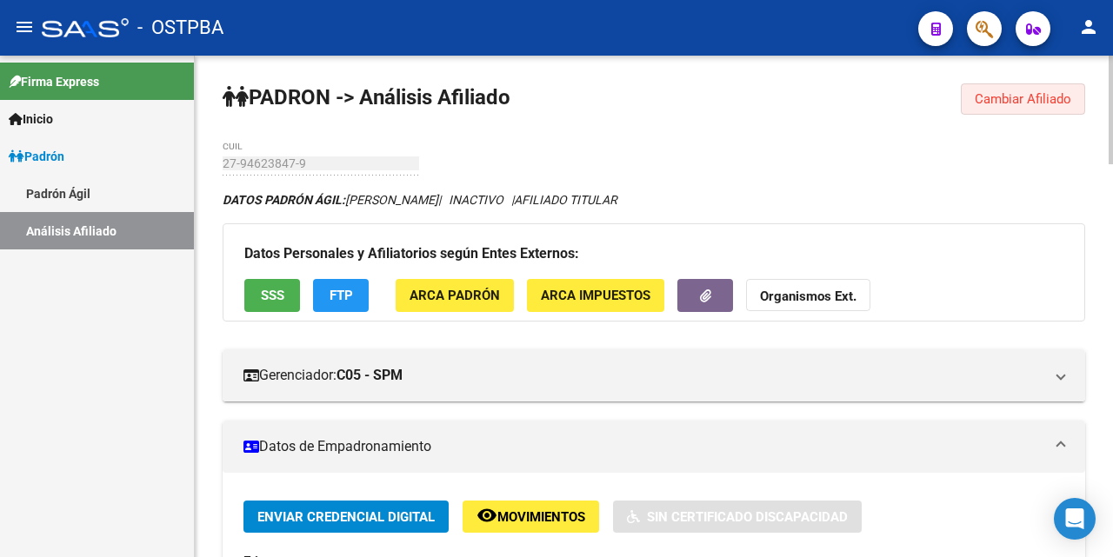
click at [1019, 102] on span "Cambiar Afiliado" at bounding box center [1023, 99] width 97 height 16
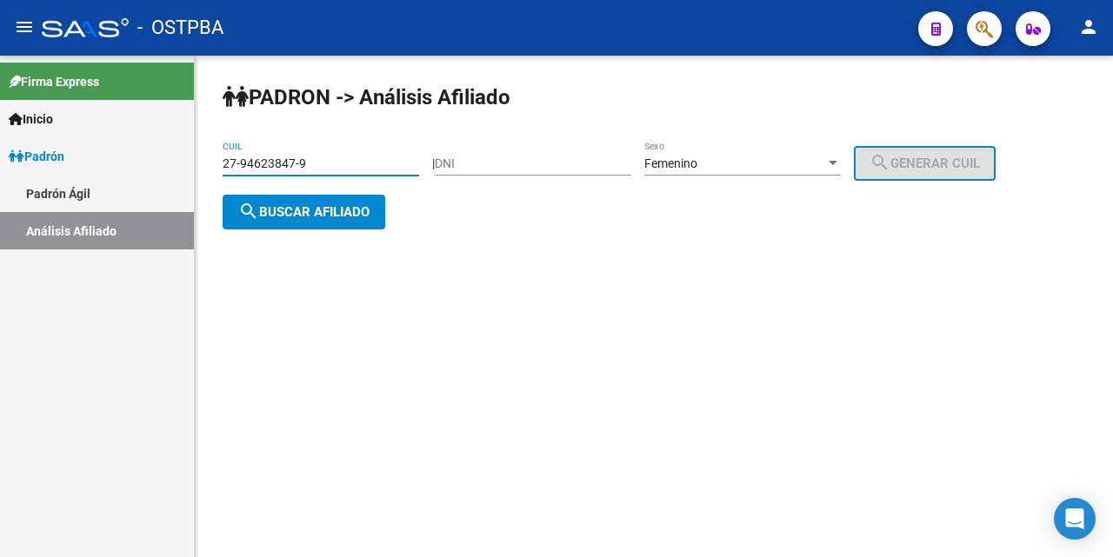
drag, startPoint x: 383, startPoint y: 161, endPoint x: 476, endPoint y: 158, distance: 93.1
click at [380, 161] on input "27-94623847-9" at bounding box center [321, 164] width 197 height 15
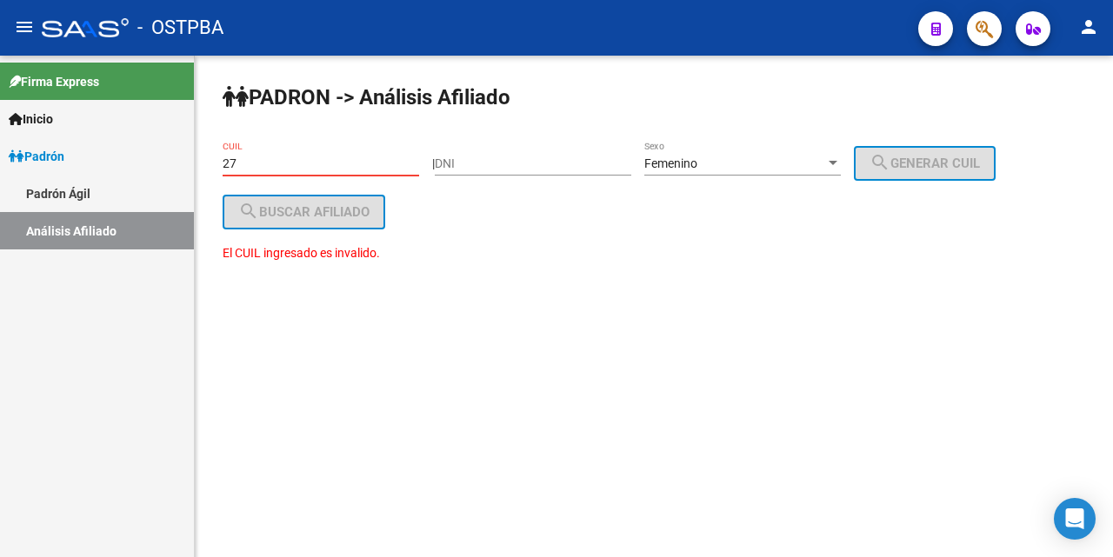
type input "2"
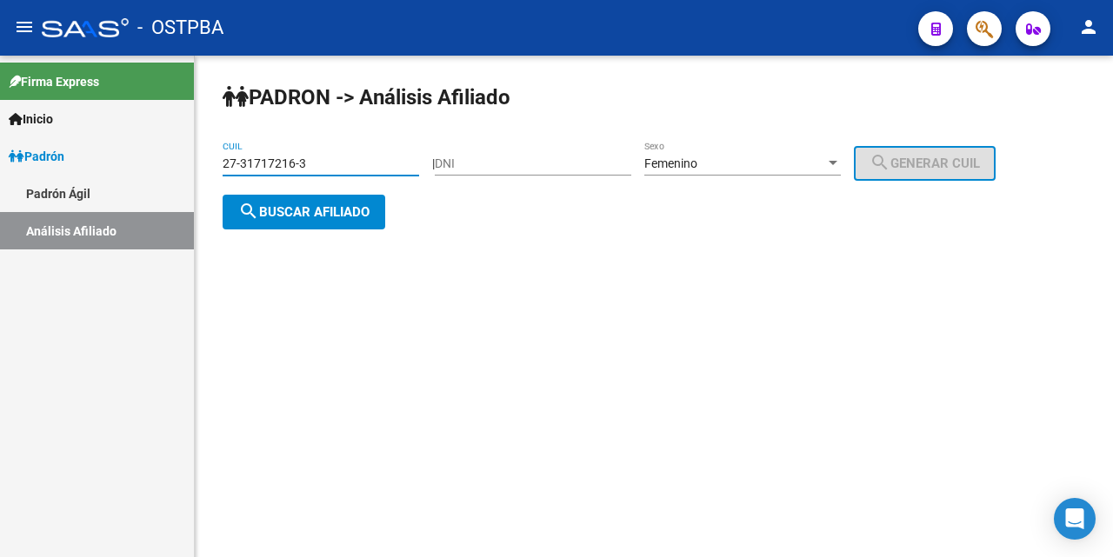
click at [283, 217] on span "search Buscar afiliado" at bounding box center [303, 212] width 131 height 16
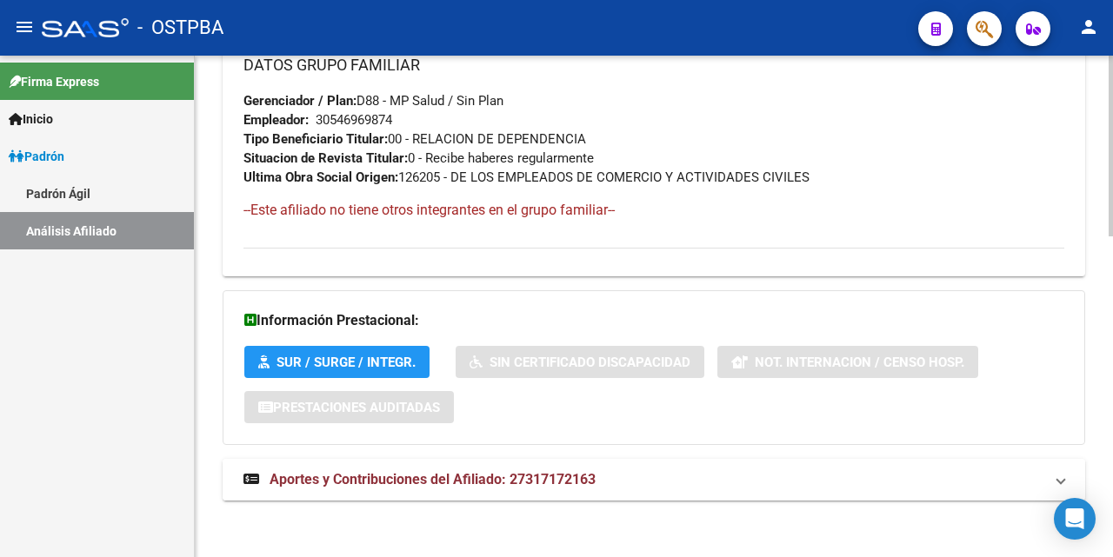
scroll to position [891, 0]
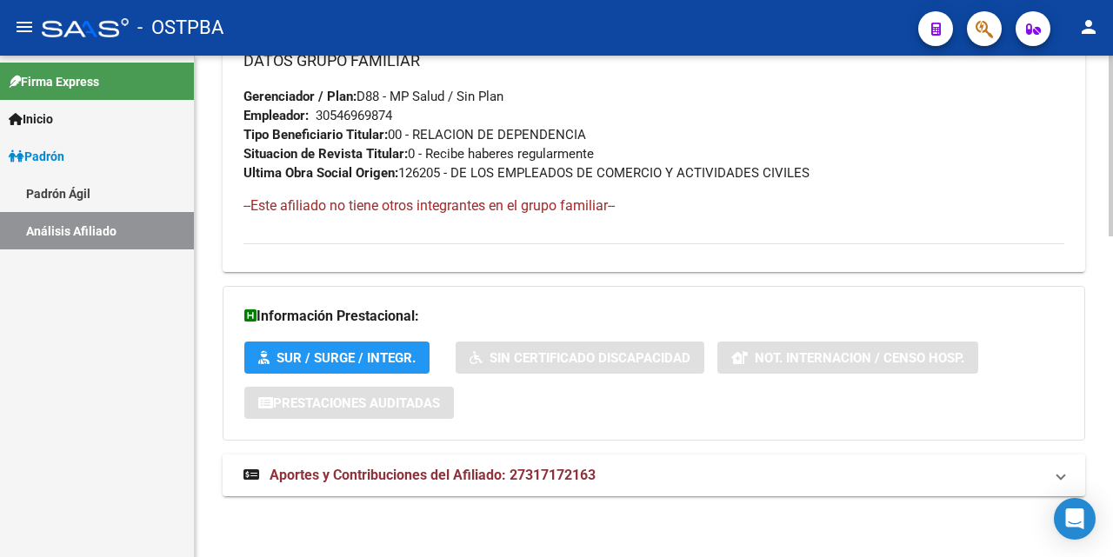
click at [496, 471] on span "Aportes y Contribuciones del Afiliado: 27317172163" at bounding box center [433, 475] width 326 height 17
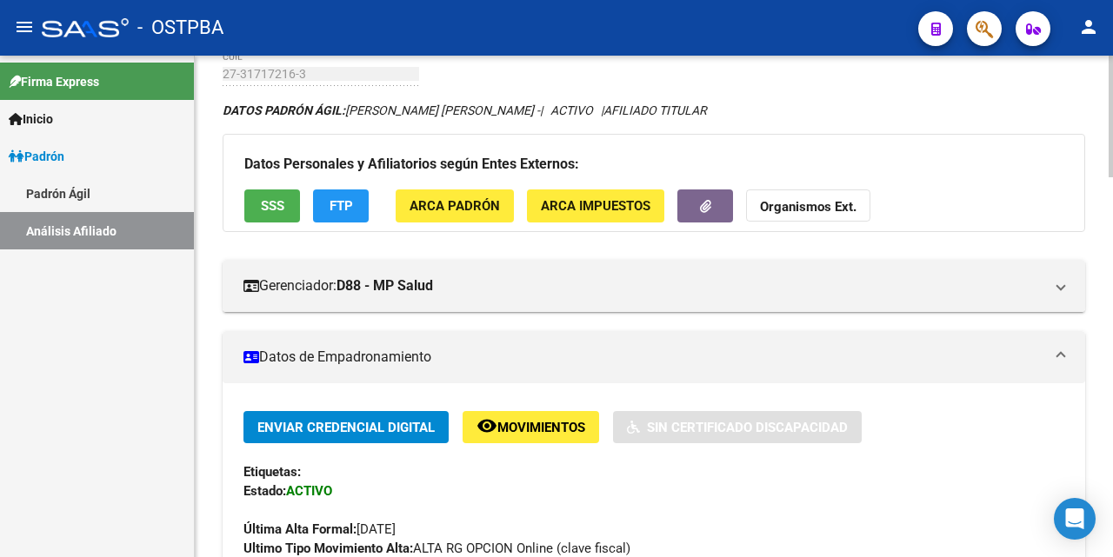
scroll to position [87, 0]
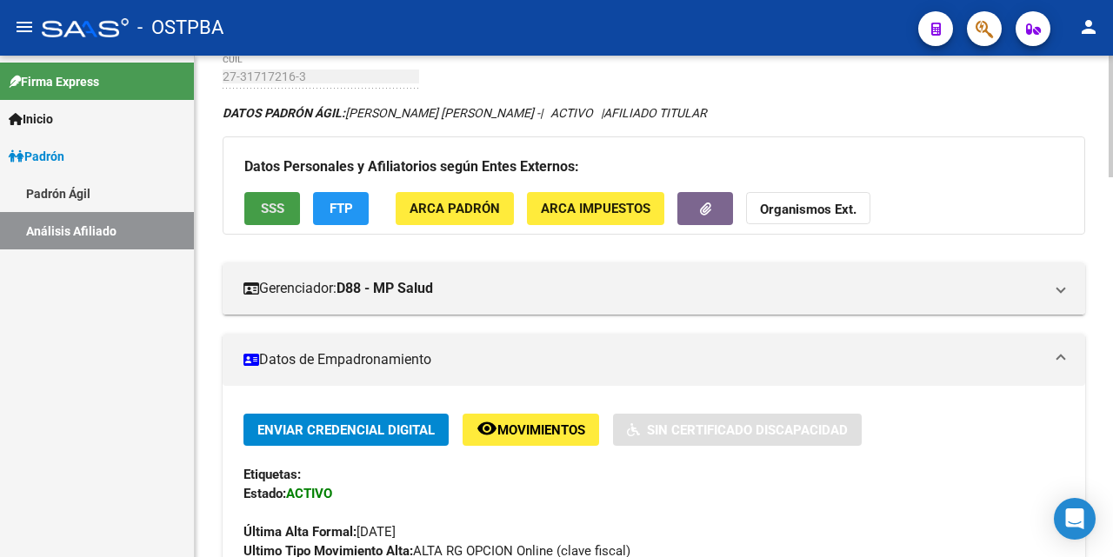
click at [275, 210] on span "SSS" at bounding box center [272, 210] width 23 height 16
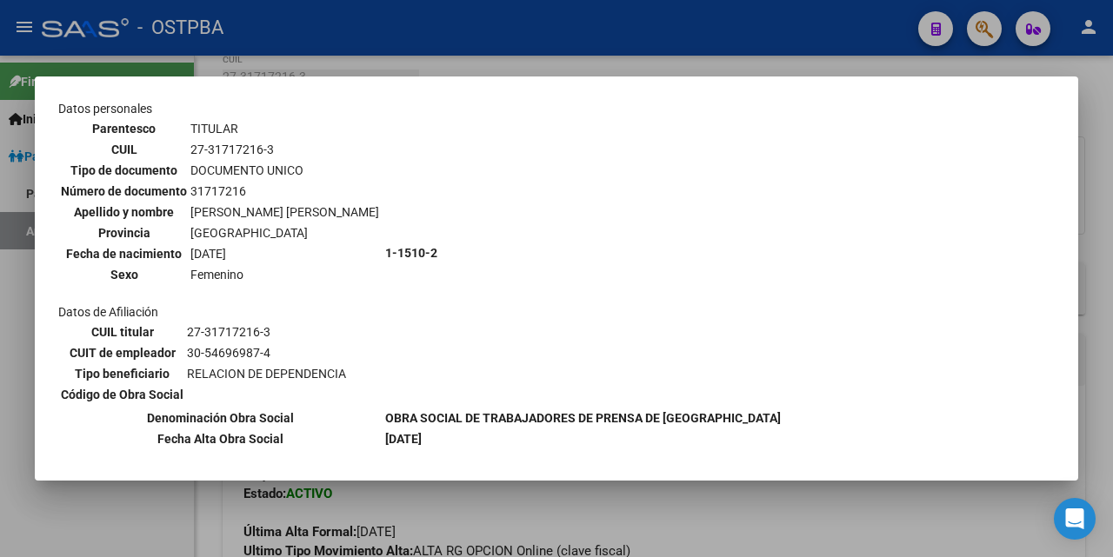
click at [593, 62] on div at bounding box center [556, 278] width 1113 height 557
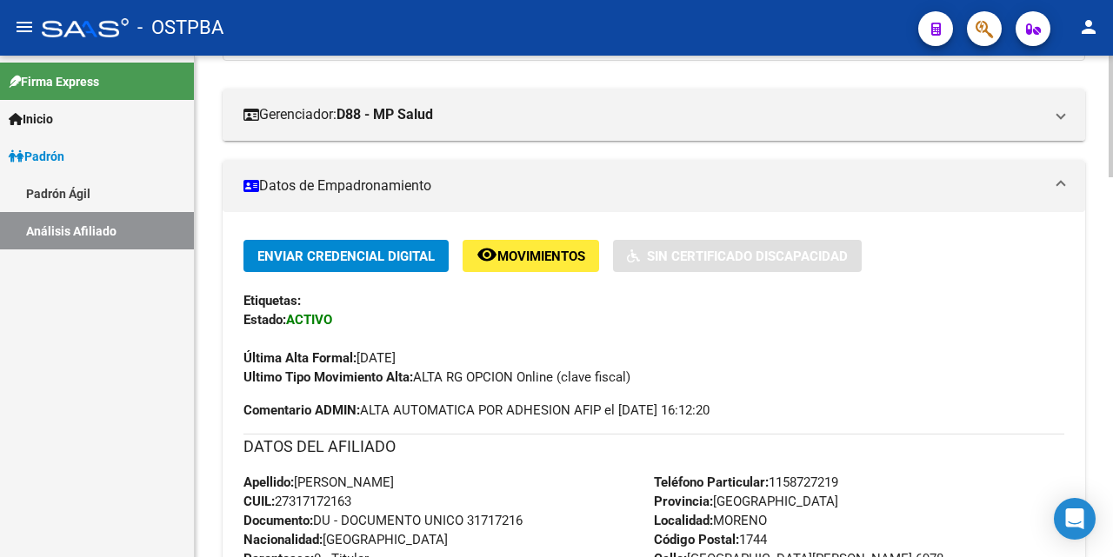
scroll to position [0, 0]
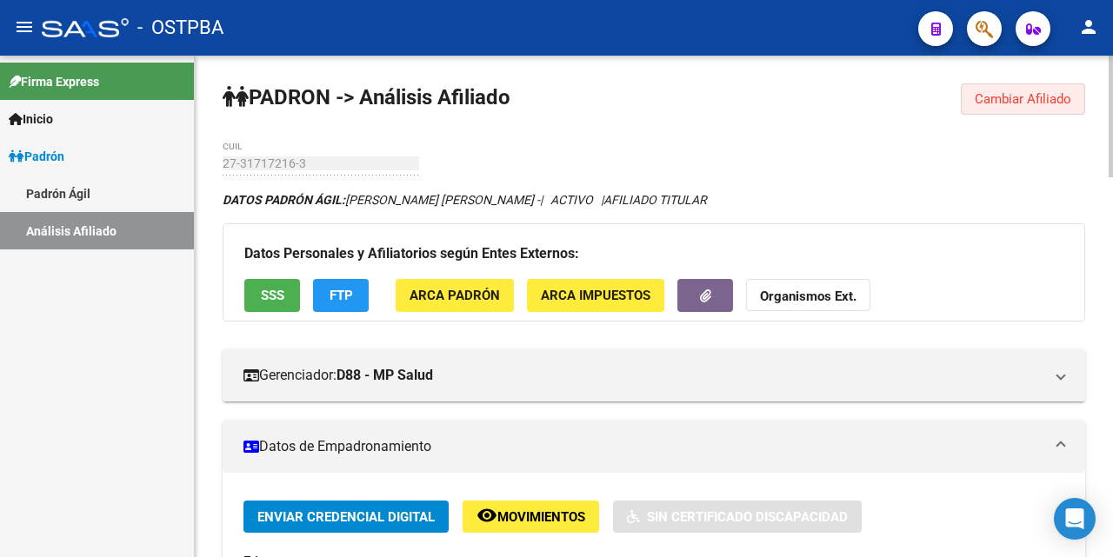
click at [1002, 100] on span "Cambiar Afiliado" at bounding box center [1023, 99] width 97 height 16
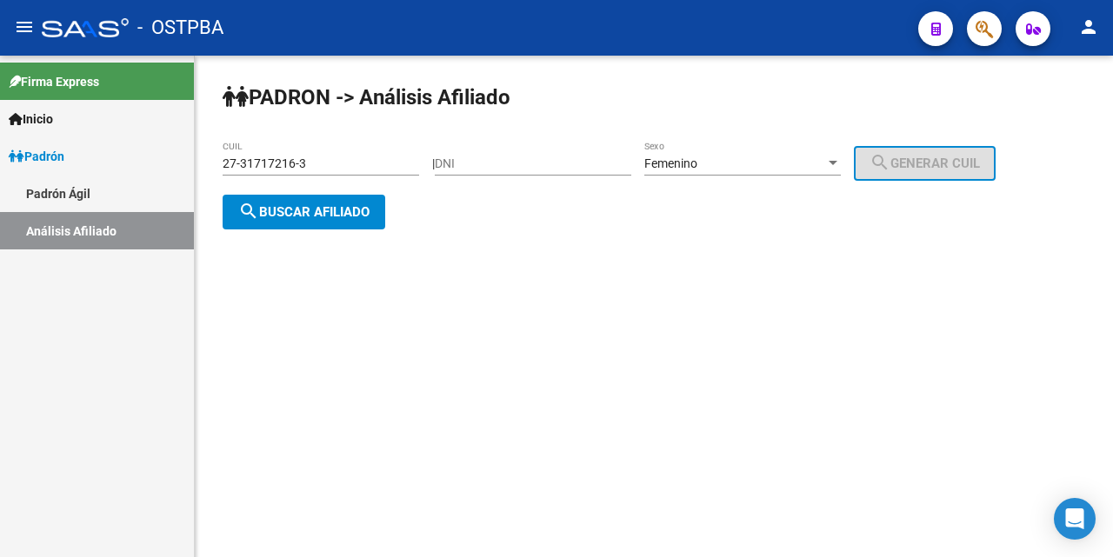
click at [379, 164] on input "27-31717216-3" at bounding box center [321, 164] width 197 height 15
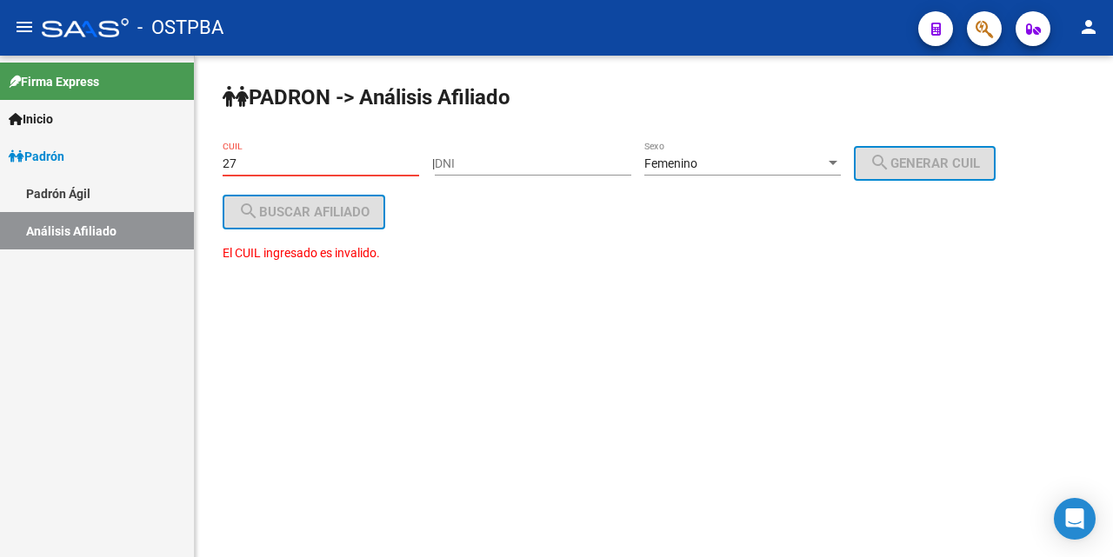
type input "2"
click at [837, 164] on div at bounding box center [833, 163] width 9 height 4
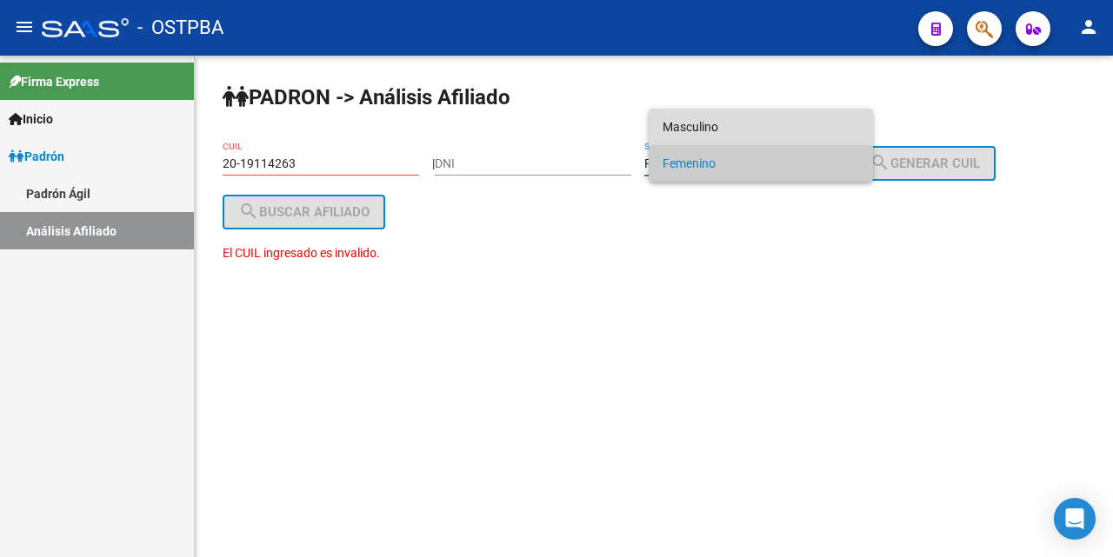
click at [749, 130] on span "Masculino" at bounding box center [761, 127] width 197 height 37
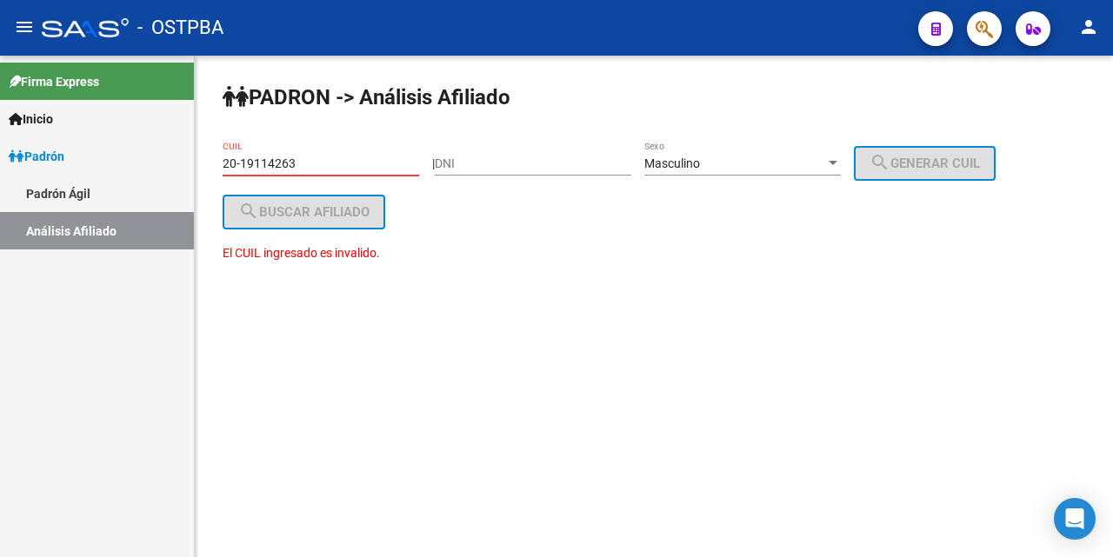
click at [300, 160] on input "20-19114263" at bounding box center [321, 164] width 197 height 15
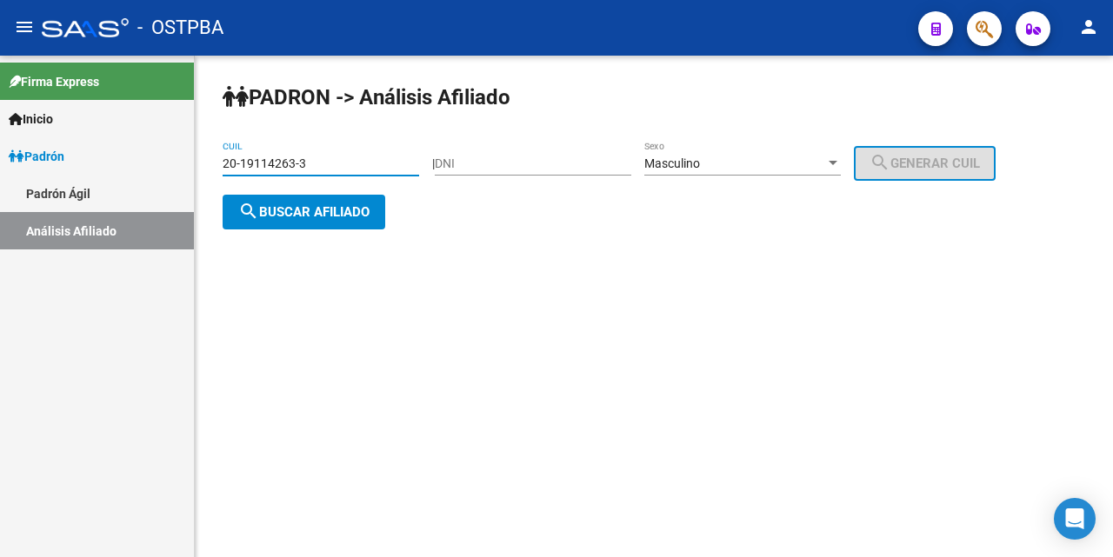
type input "20-19114263-3"
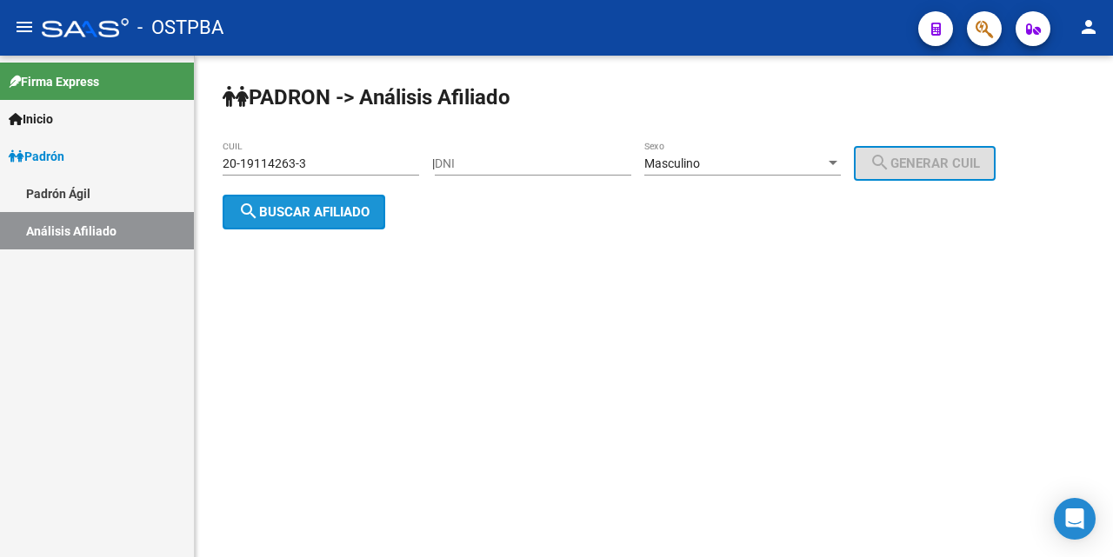
click at [288, 214] on span "search Buscar afiliado" at bounding box center [303, 212] width 131 height 16
